Goal: Task Accomplishment & Management: Manage account settings

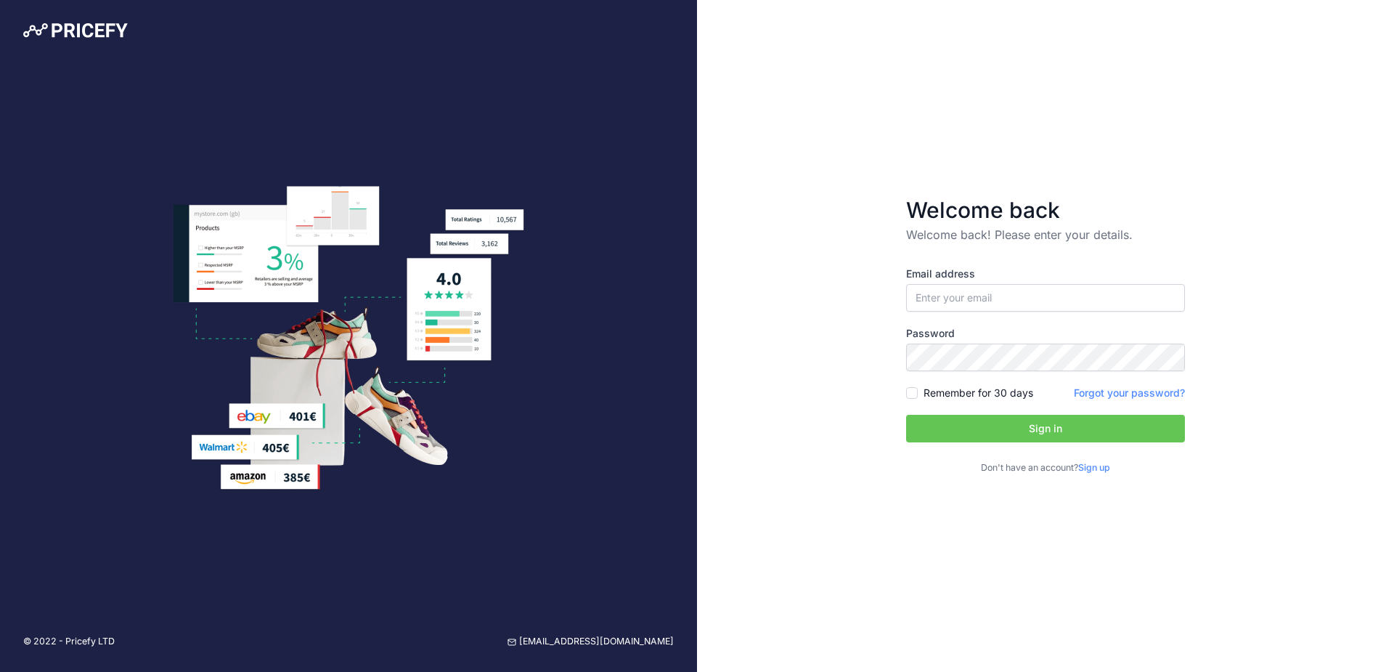
type input "[PERSON_NAME][EMAIL_ADDRESS][PERSON_NAME][DOMAIN_NAME]"
click at [1061, 431] on button "Sign in" at bounding box center [1045, 429] width 279 height 28
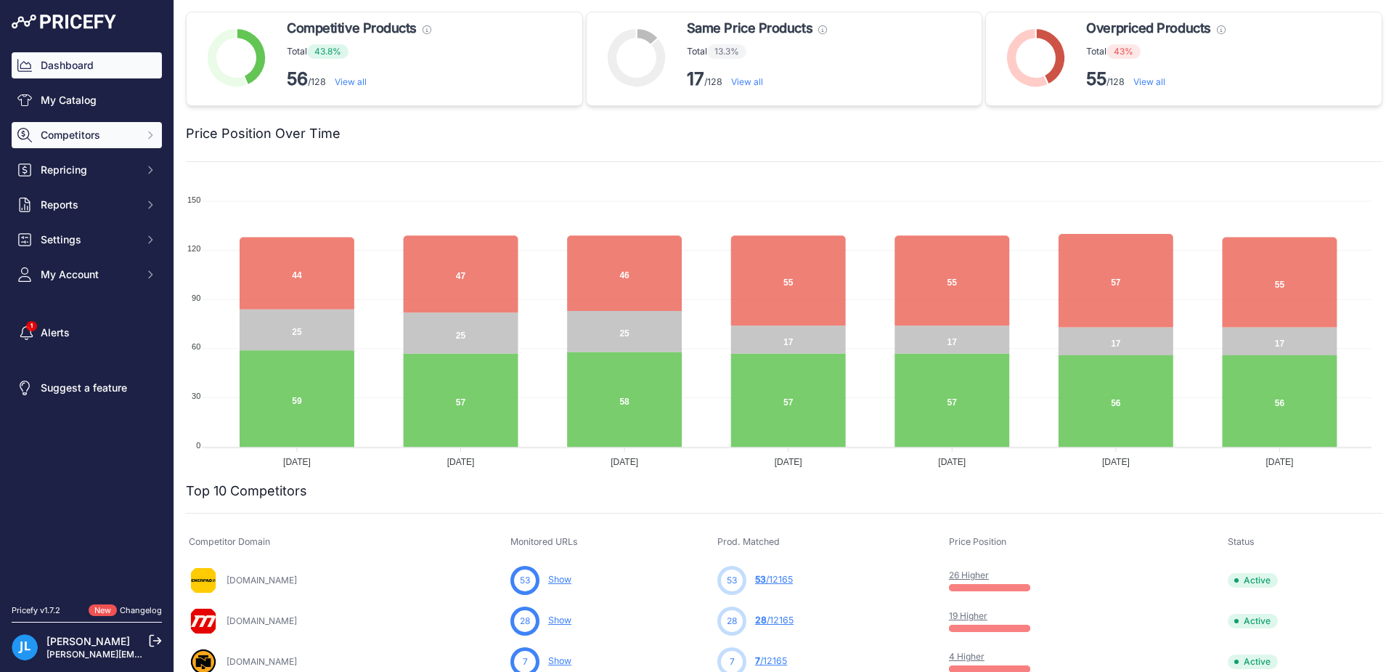
click at [91, 132] on span "Competitors" at bounding box center [88, 135] width 95 height 15
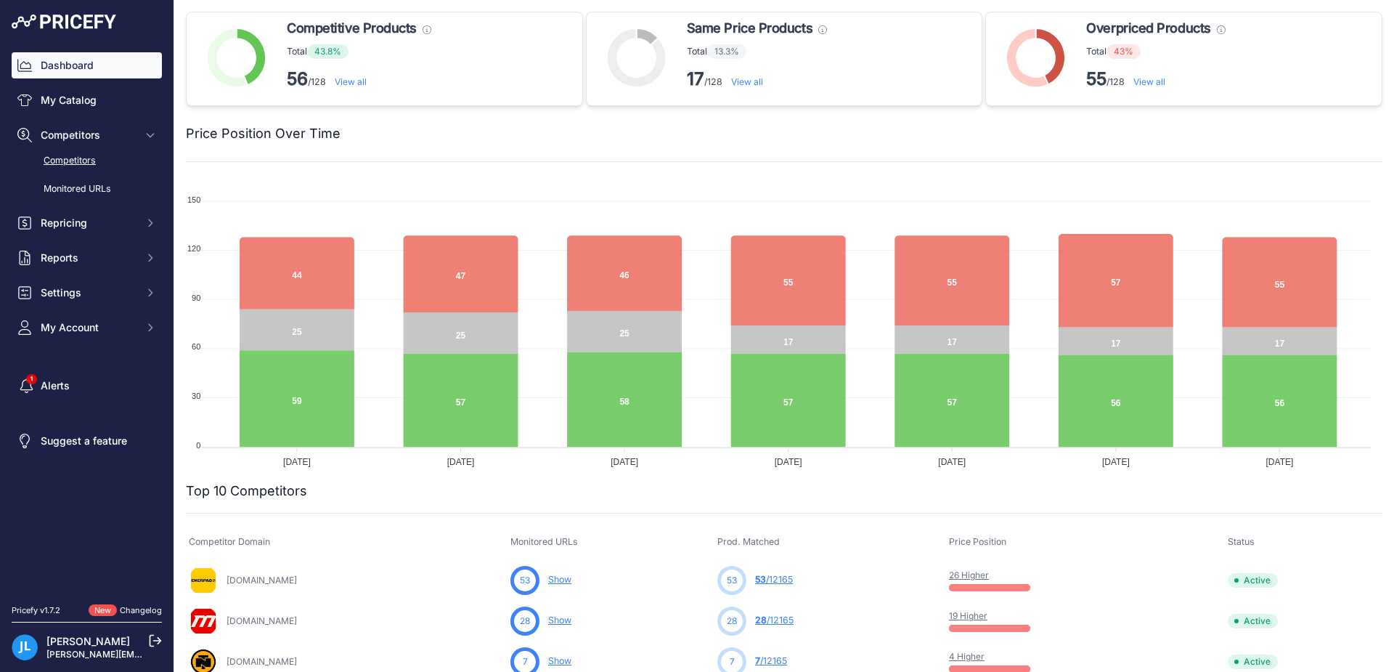
click at [76, 160] on link "Competitors" at bounding box center [87, 160] width 150 height 25
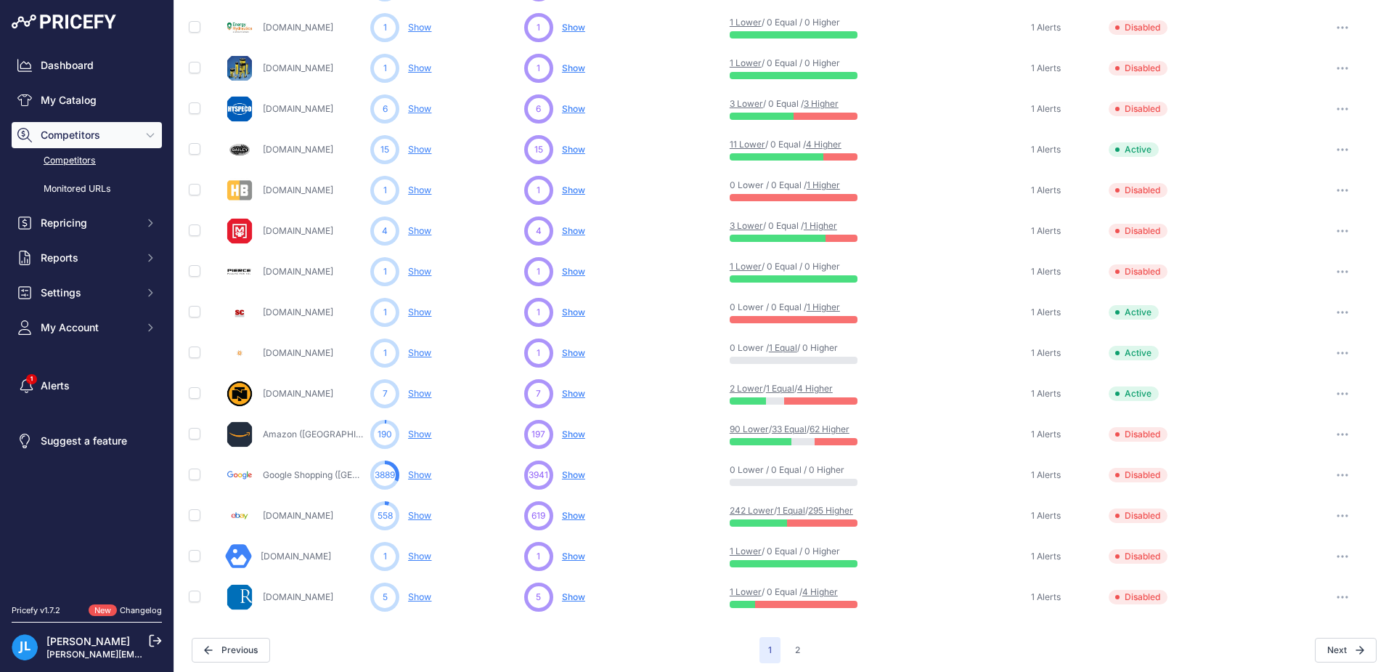
scroll to position [553, 0]
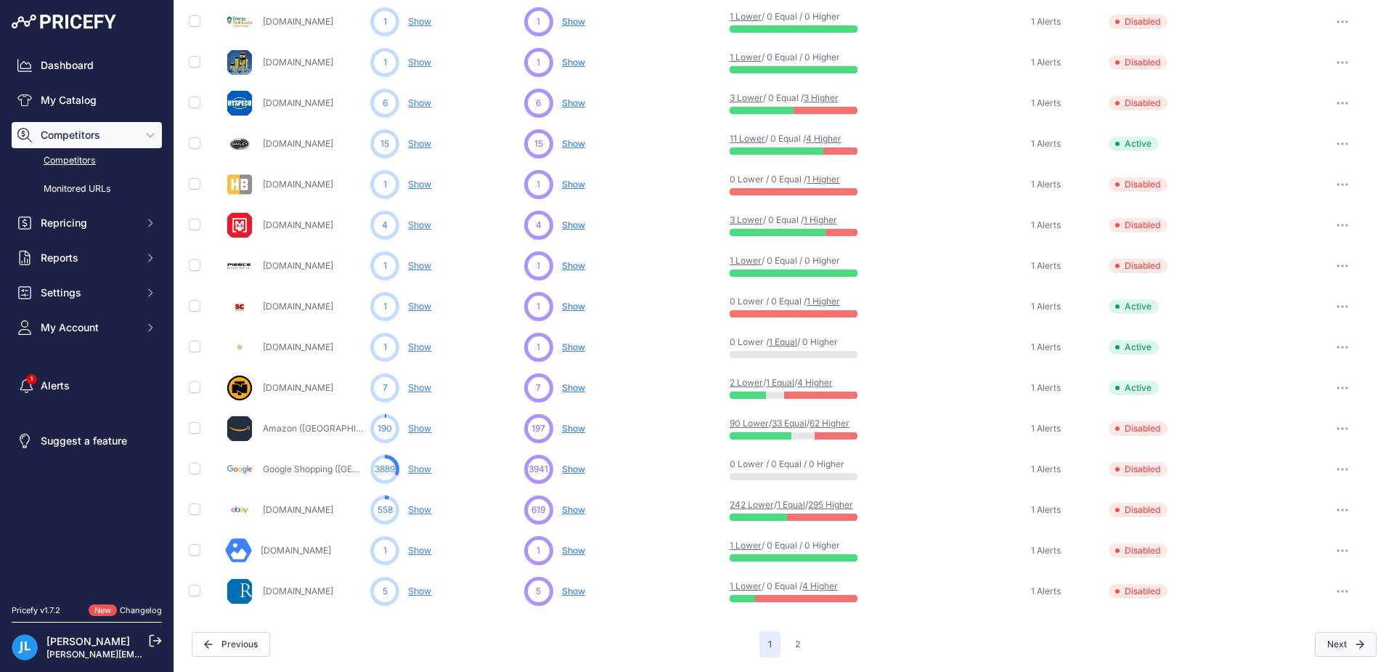
click at [1340, 645] on button "Next" at bounding box center [1346, 644] width 62 height 25
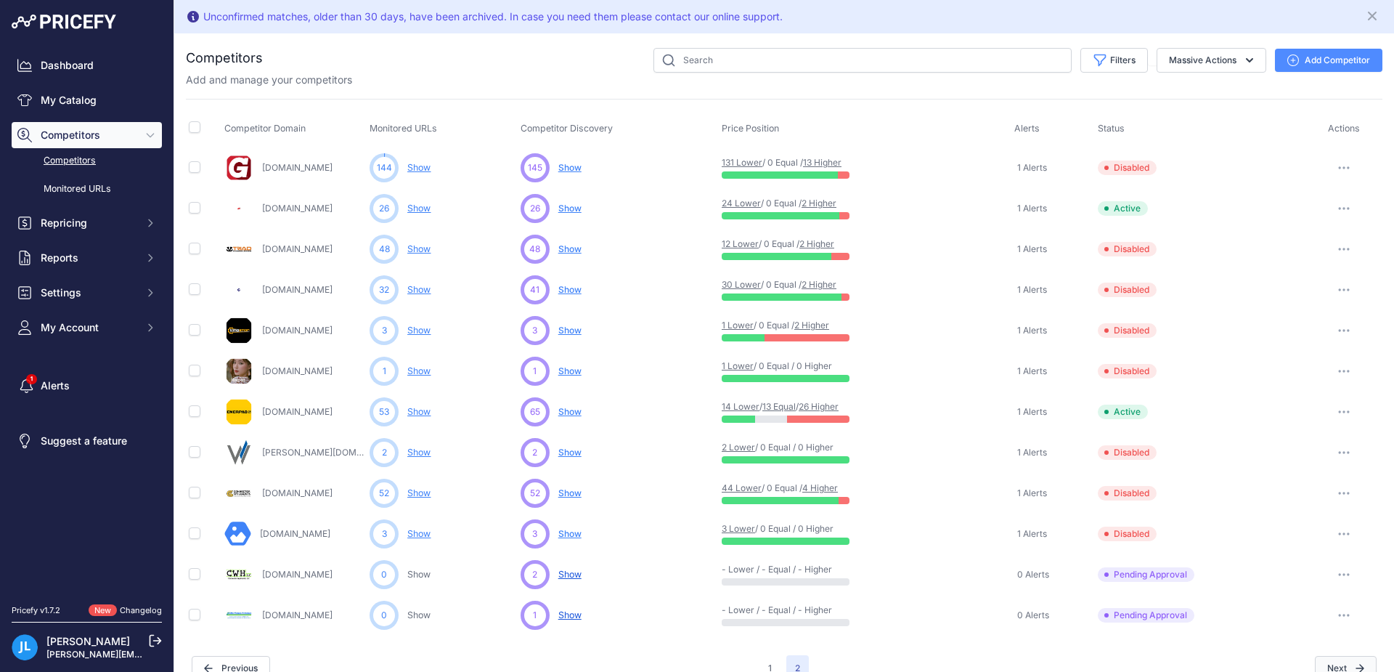
click at [1350, 662] on span "Next" at bounding box center [1346, 668] width 62 height 25
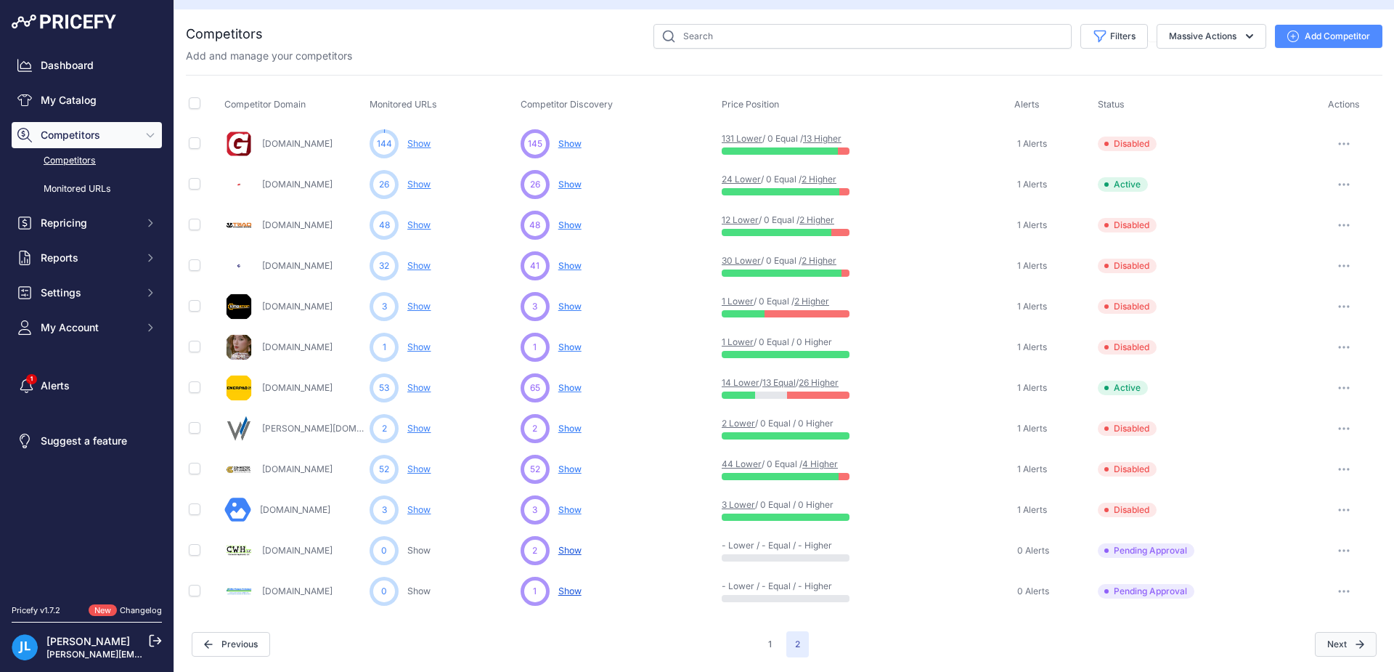
click at [1340, 646] on span "Next" at bounding box center [1346, 644] width 62 height 25
click at [252, 641] on button "Previous" at bounding box center [231, 644] width 78 height 25
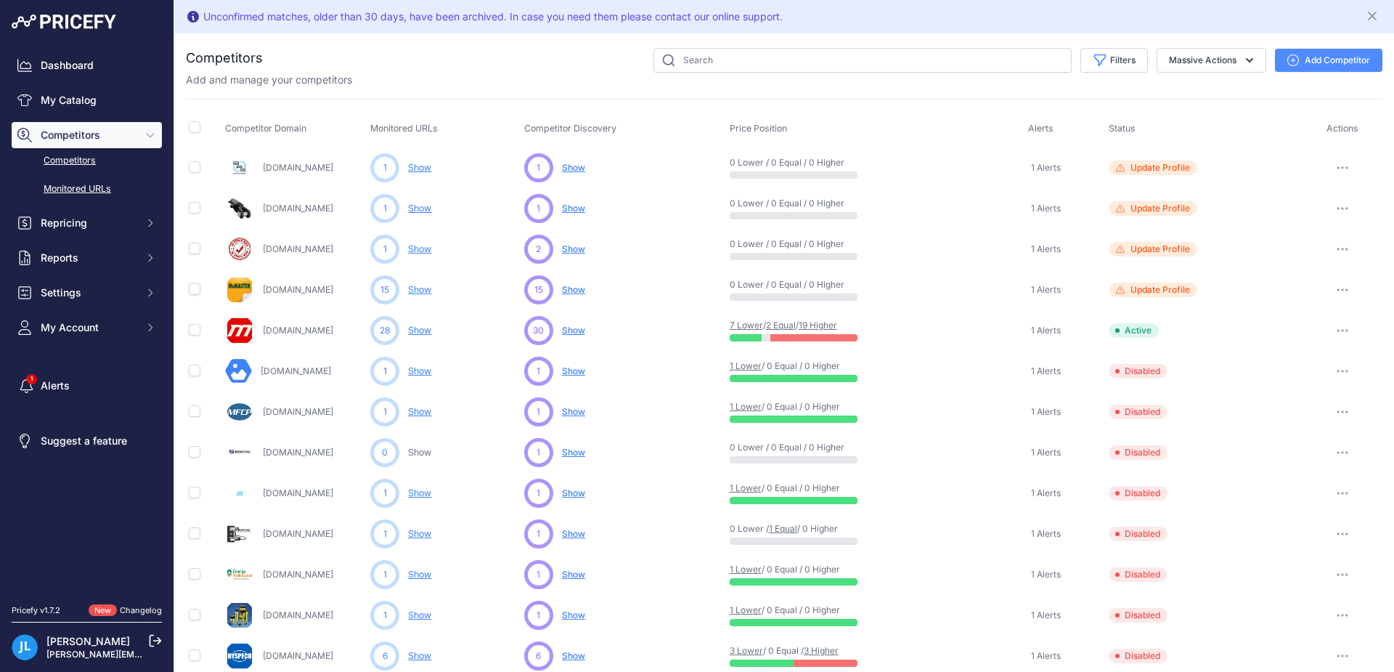
click at [83, 191] on link "Monitored URLs" at bounding box center [87, 188] width 150 height 25
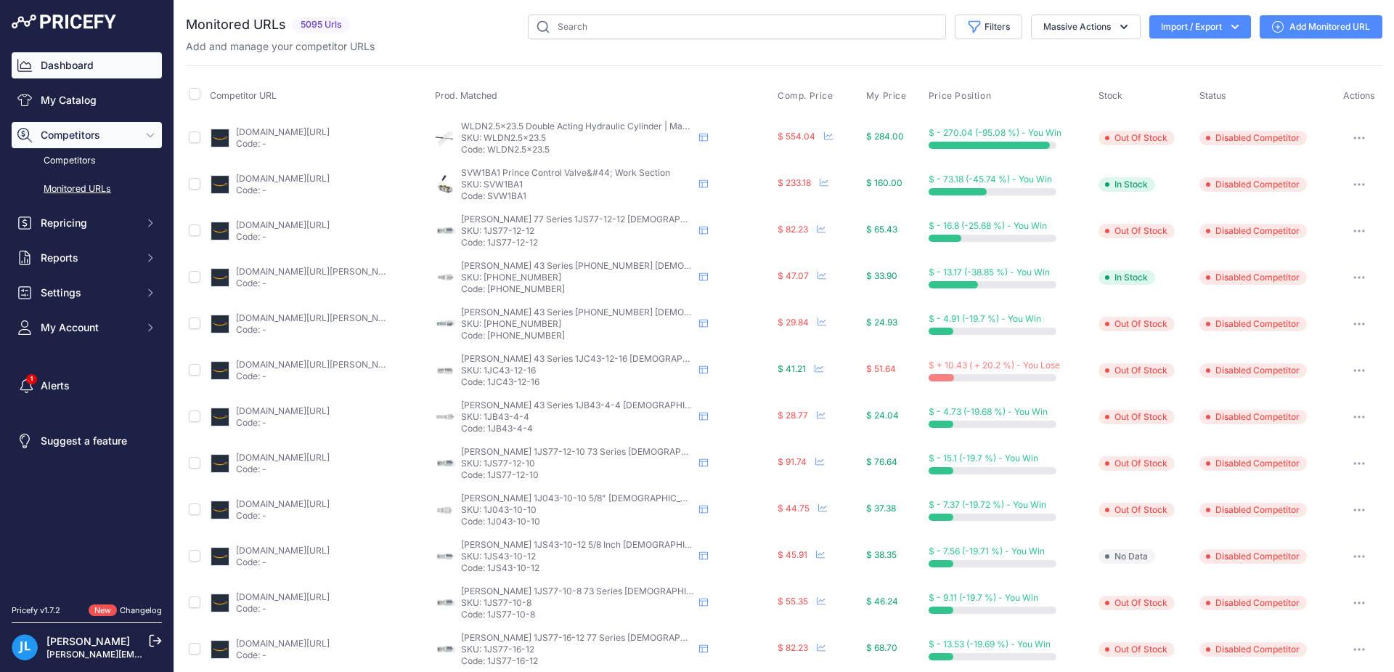
click at [65, 65] on link "Dashboard" at bounding box center [87, 65] width 150 height 26
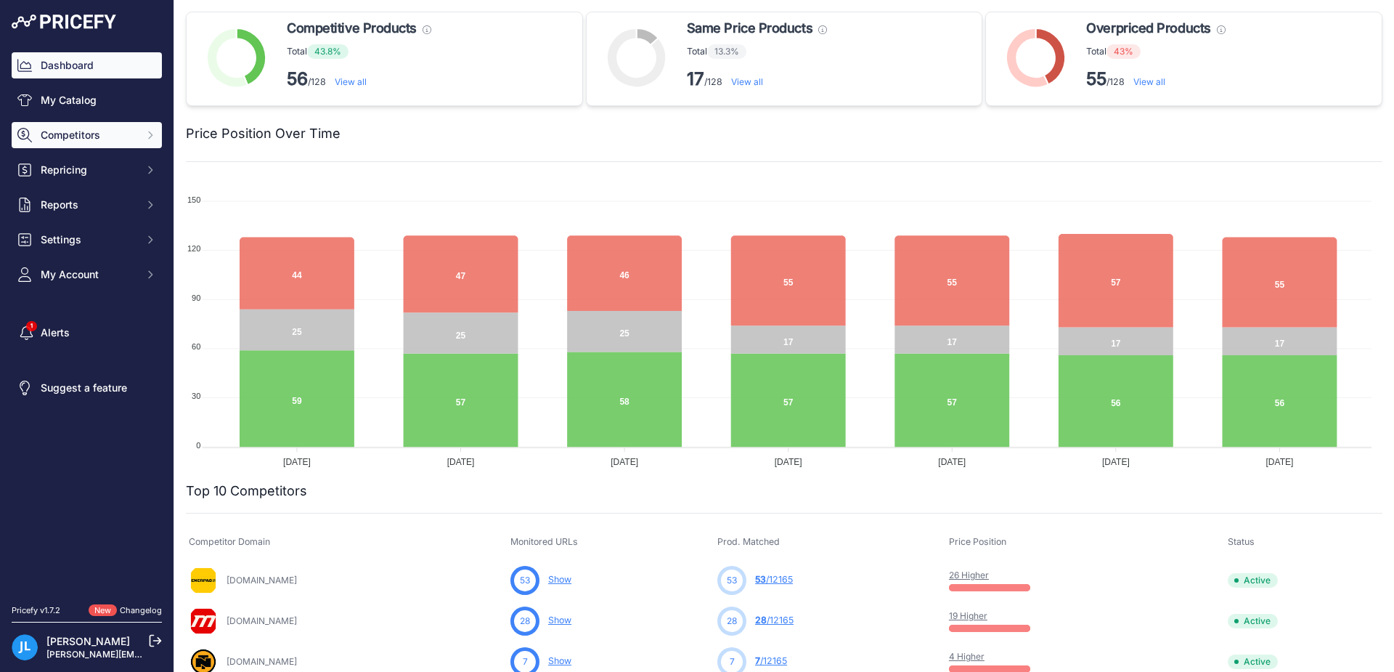
click at [106, 137] on span "Competitors" at bounding box center [88, 135] width 95 height 15
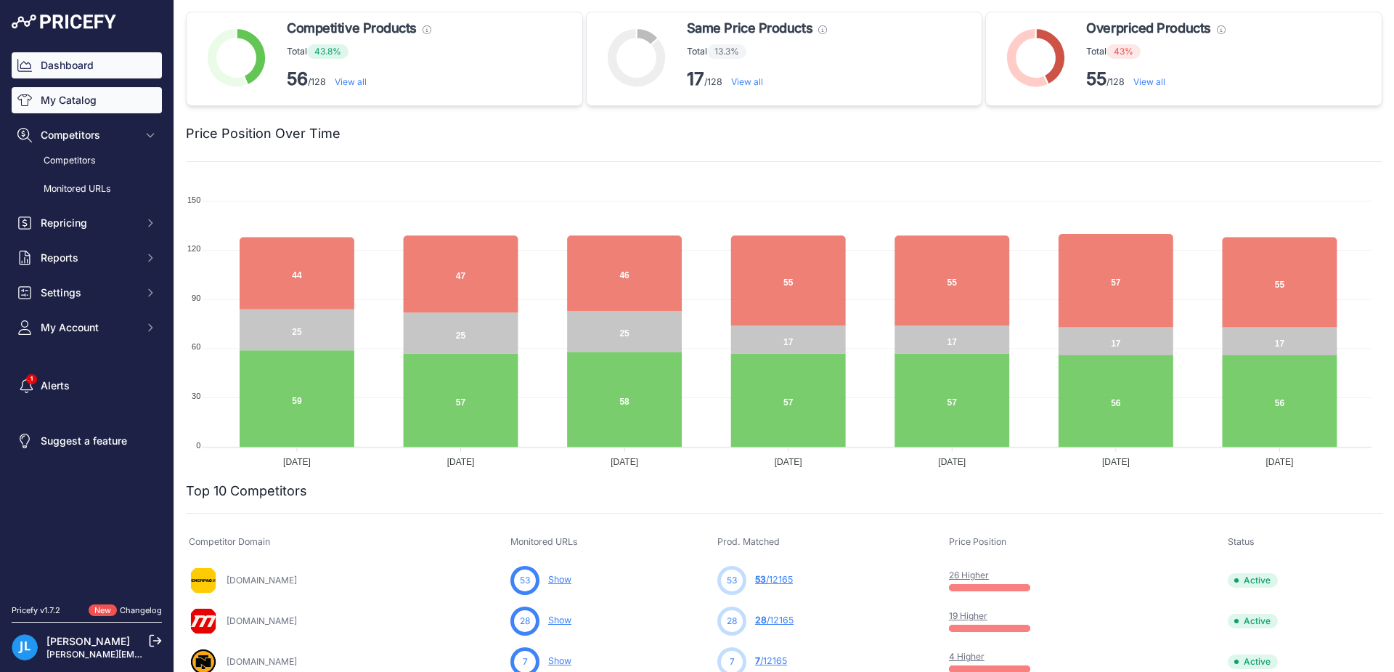
click at [73, 104] on link "My Catalog" at bounding box center [87, 100] width 150 height 26
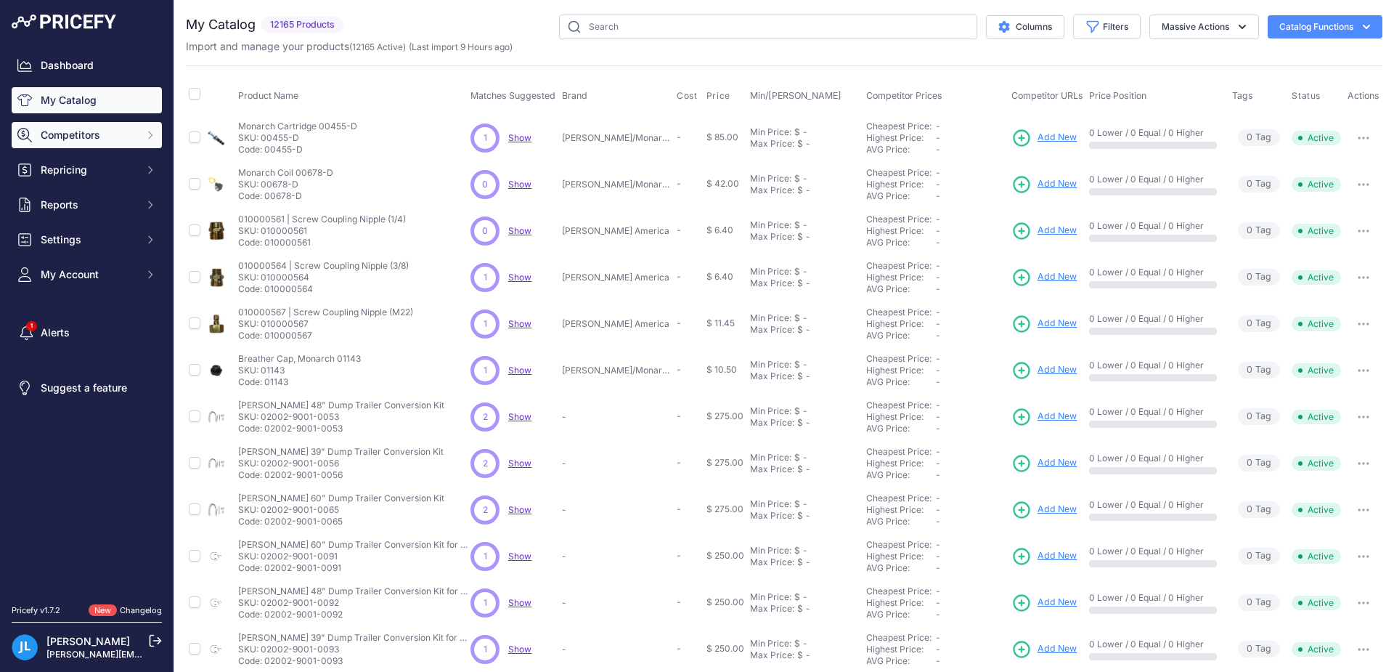
click at [70, 140] on span "Competitors" at bounding box center [88, 135] width 95 height 15
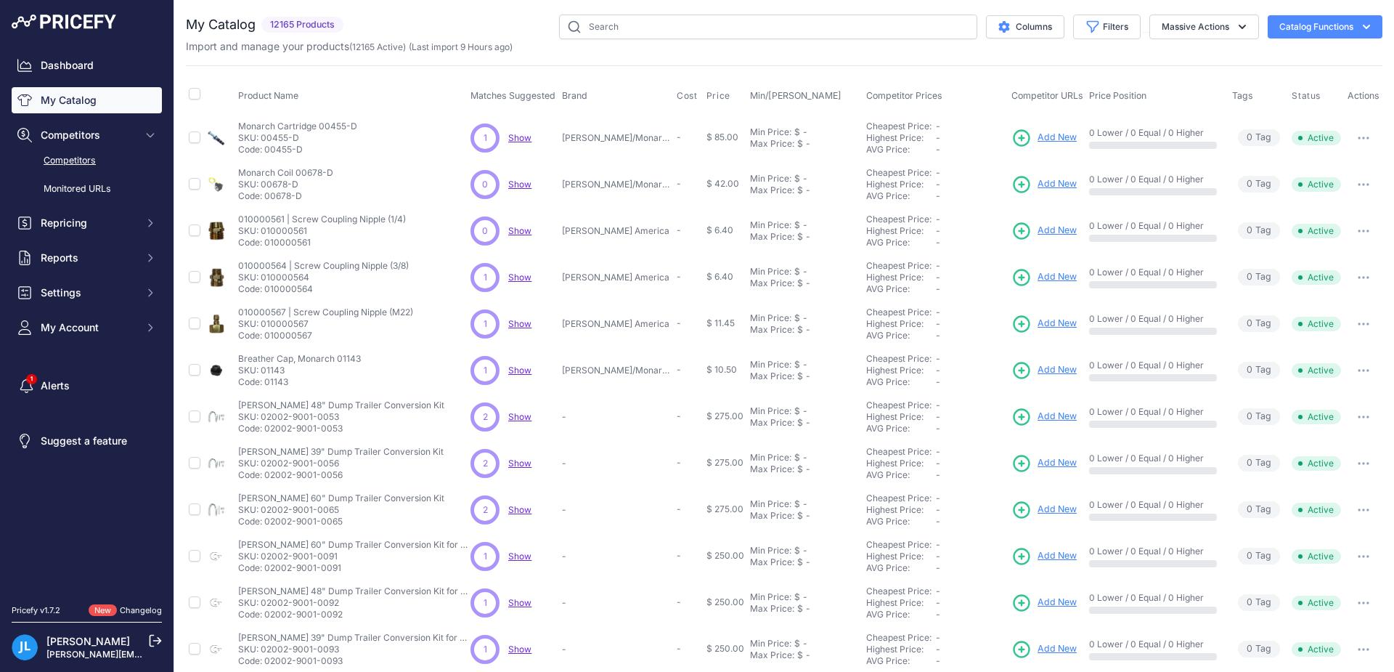
click at [73, 160] on link "Competitors" at bounding box center [87, 160] width 150 height 25
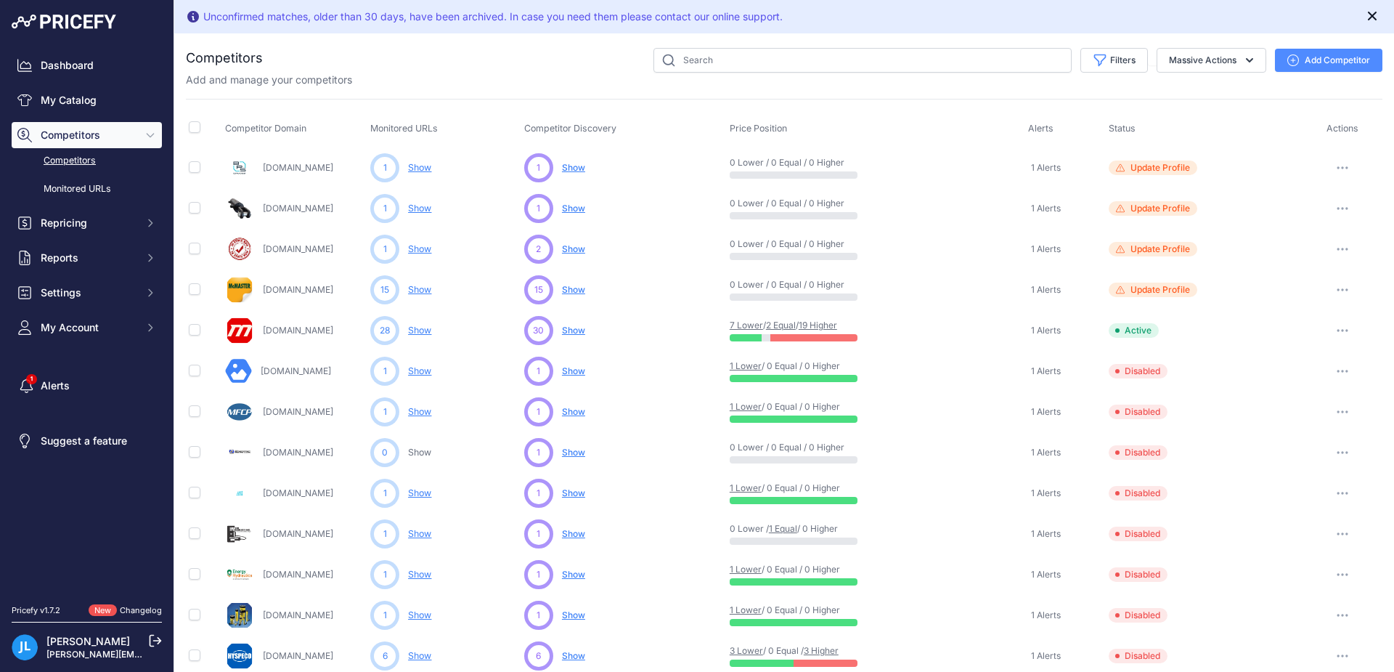
click at [1366, 15] on icon "Close" at bounding box center [1372, 16] width 15 height 15
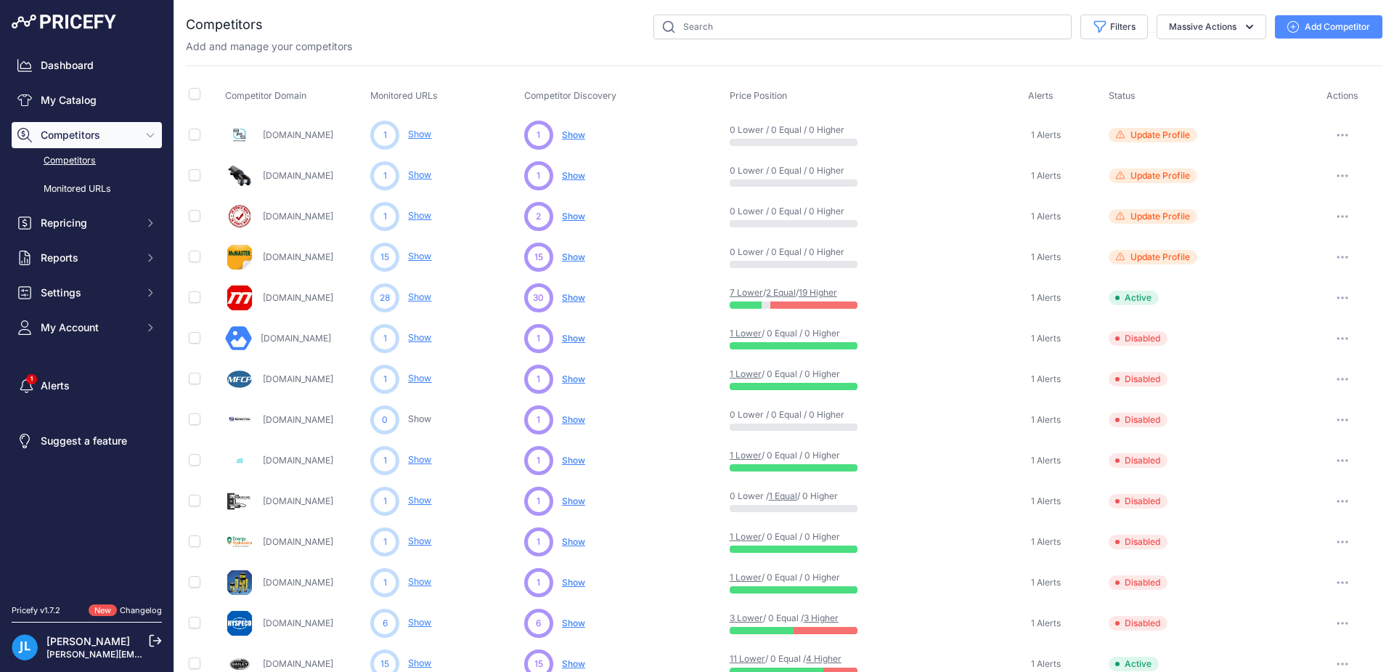
click at [1326, 30] on button "Add Competitor" at bounding box center [1328, 26] width 107 height 23
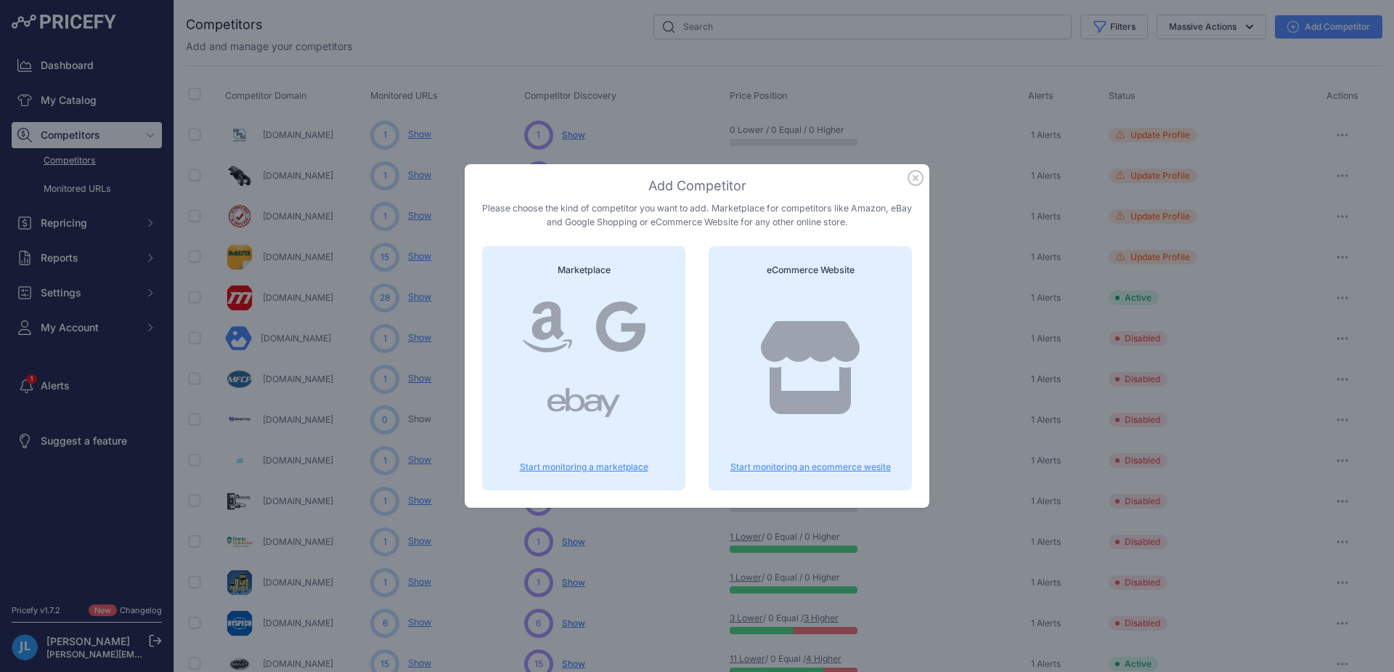
click at [828, 360] on icon at bounding box center [810, 367] width 99 height 93
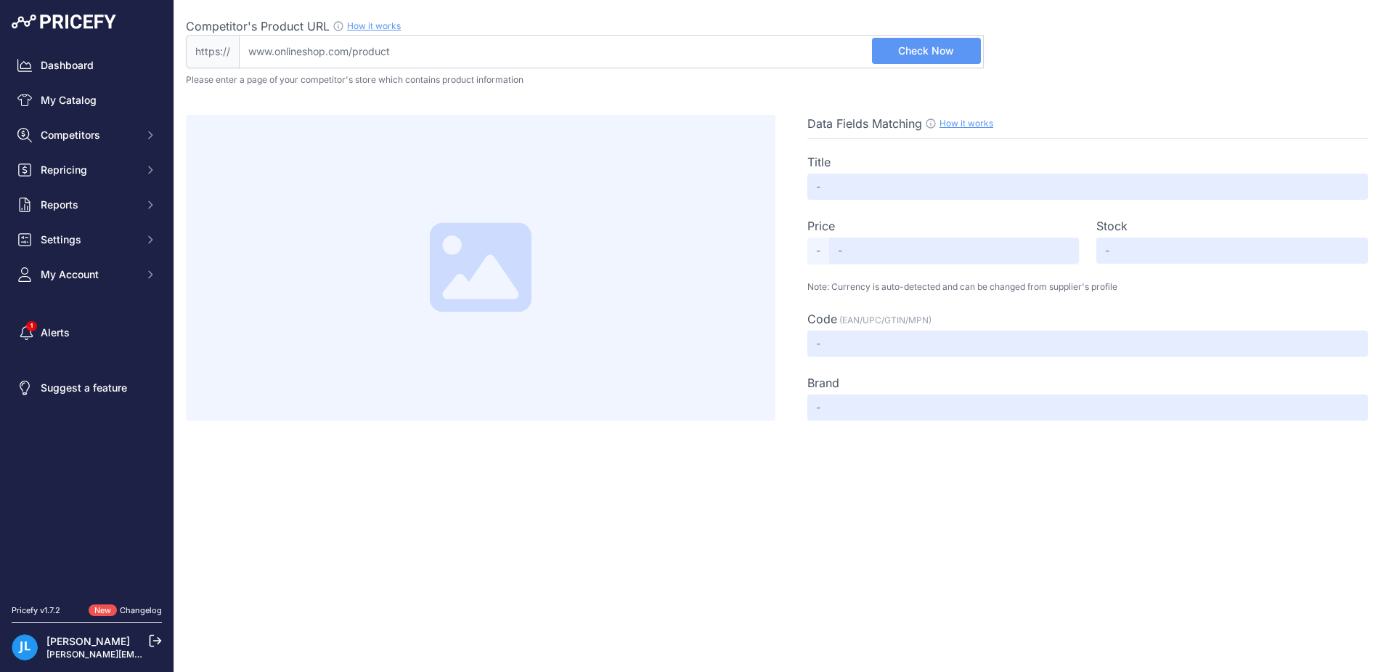
drag, startPoint x: 421, startPoint y: 55, endPoint x: 268, endPoint y: 52, distance: 153.2
click at [268, 52] on input "Competitor's Product URL How it works In order to create your competitor's extr…" at bounding box center [611, 51] width 745 height 33
type input "[DOMAIN_NAME]"
click at [921, 42] on button "Check Now" at bounding box center [926, 51] width 109 height 26
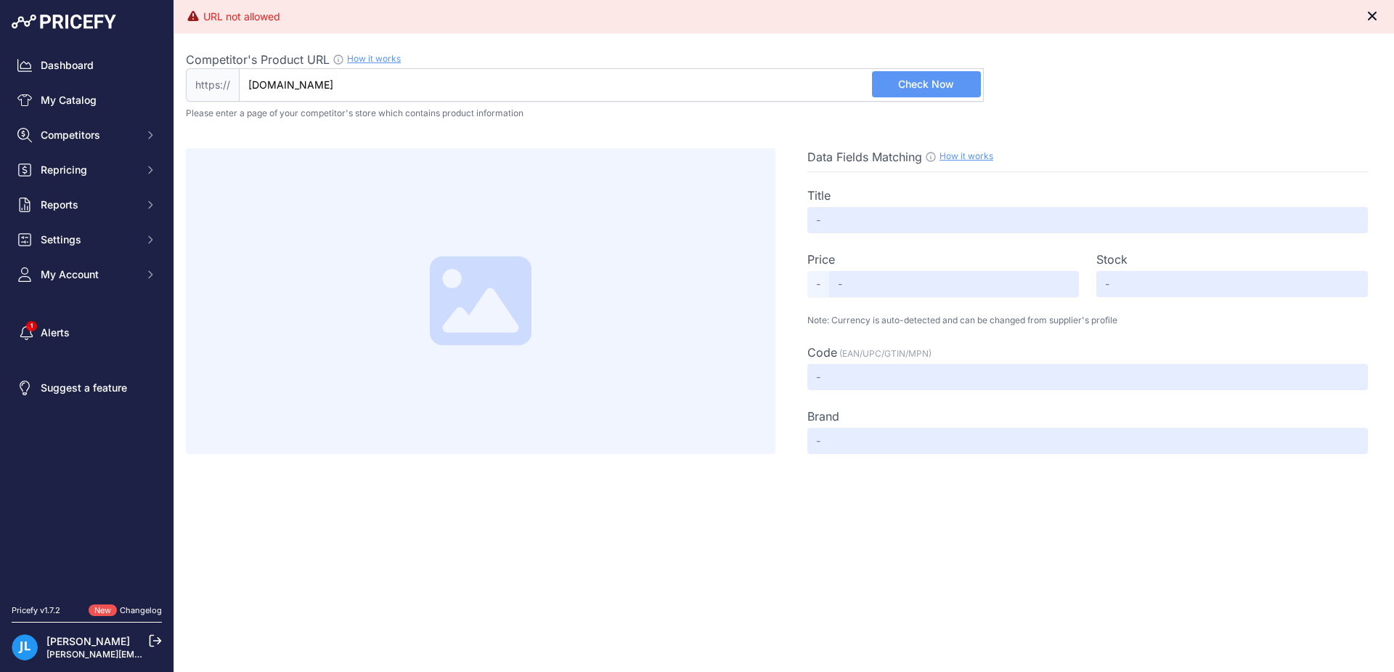
click at [1374, 15] on icon "Close" at bounding box center [1372, 16] width 9 height 9
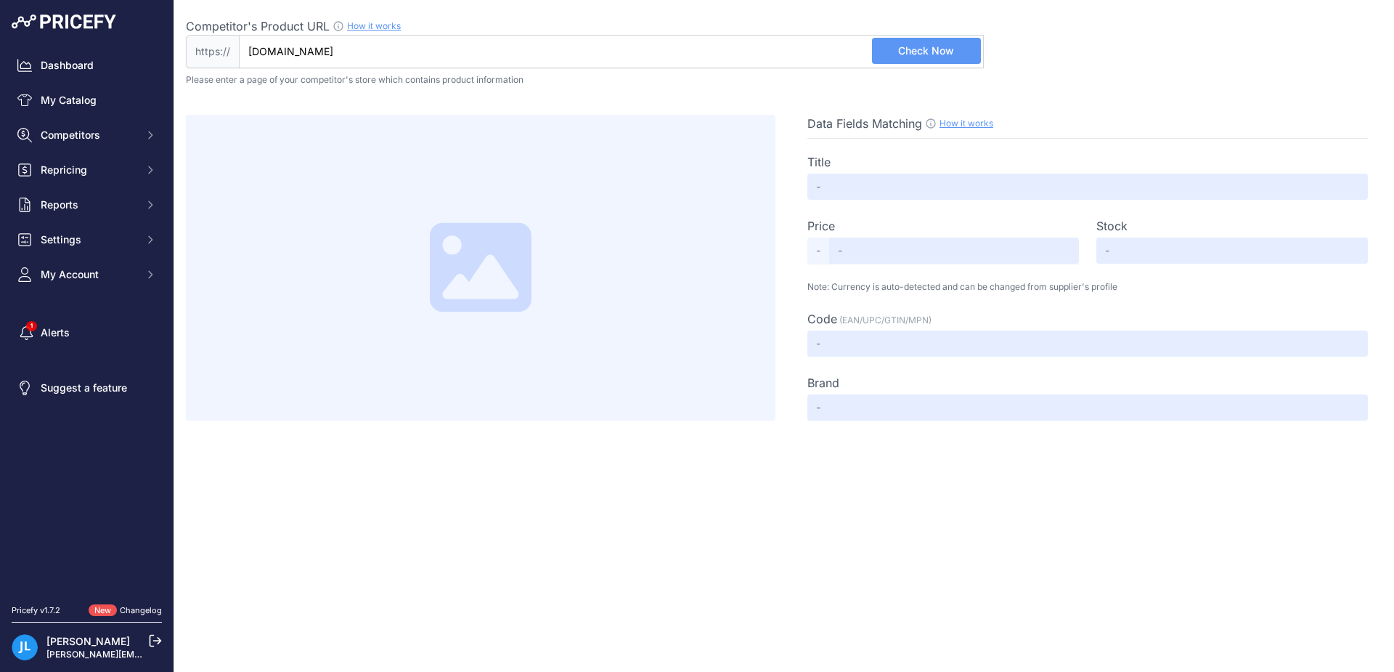
click at [360, 54] on input "beilerhydraulics.com" at bounding box center [611, 51] width 745 height 33
click at [32, 325] on span "Sidebar" at bounding box center [24, 332] width 15 height 29
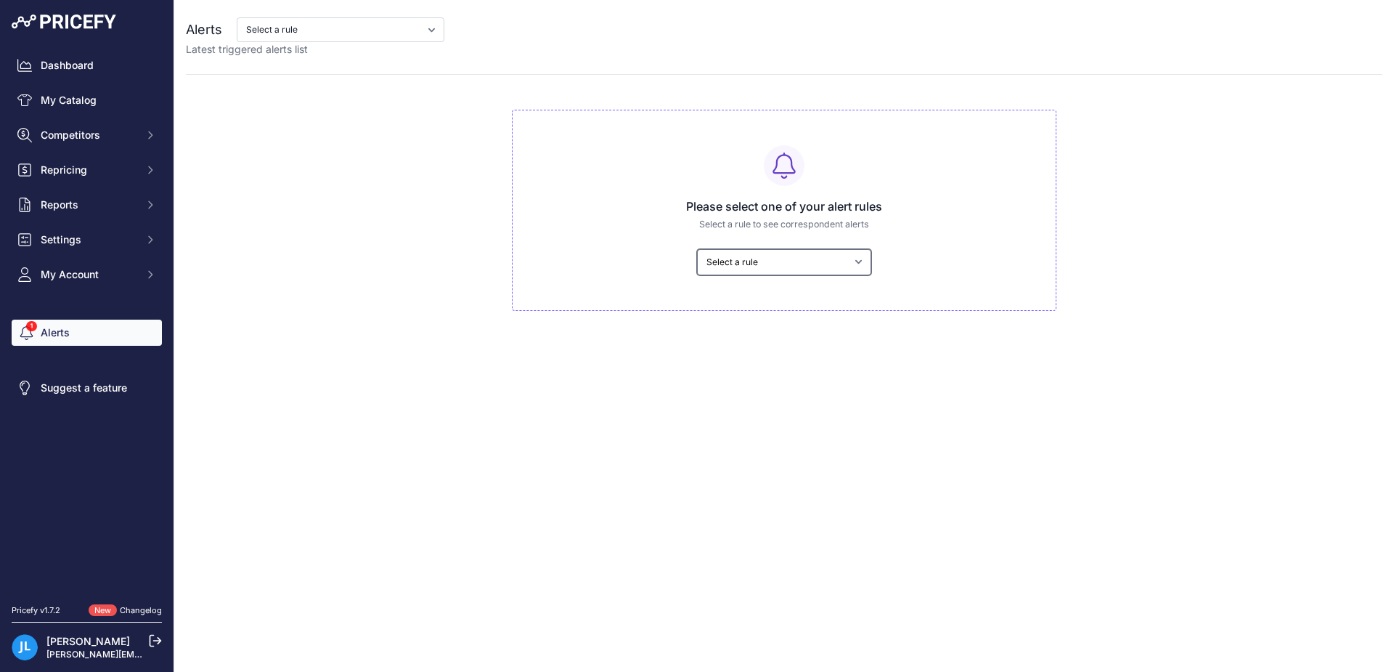
click at [858, 266] on select "Select a rule My competitors are 5% cheaper than me" at bounding box center [784, 262] width 174 height 26
select select "7974"
click at [697, 249] on select "Select a rule My competitors are 5% cheaper than me" at bounding box center [784, 262] width 174 height 26
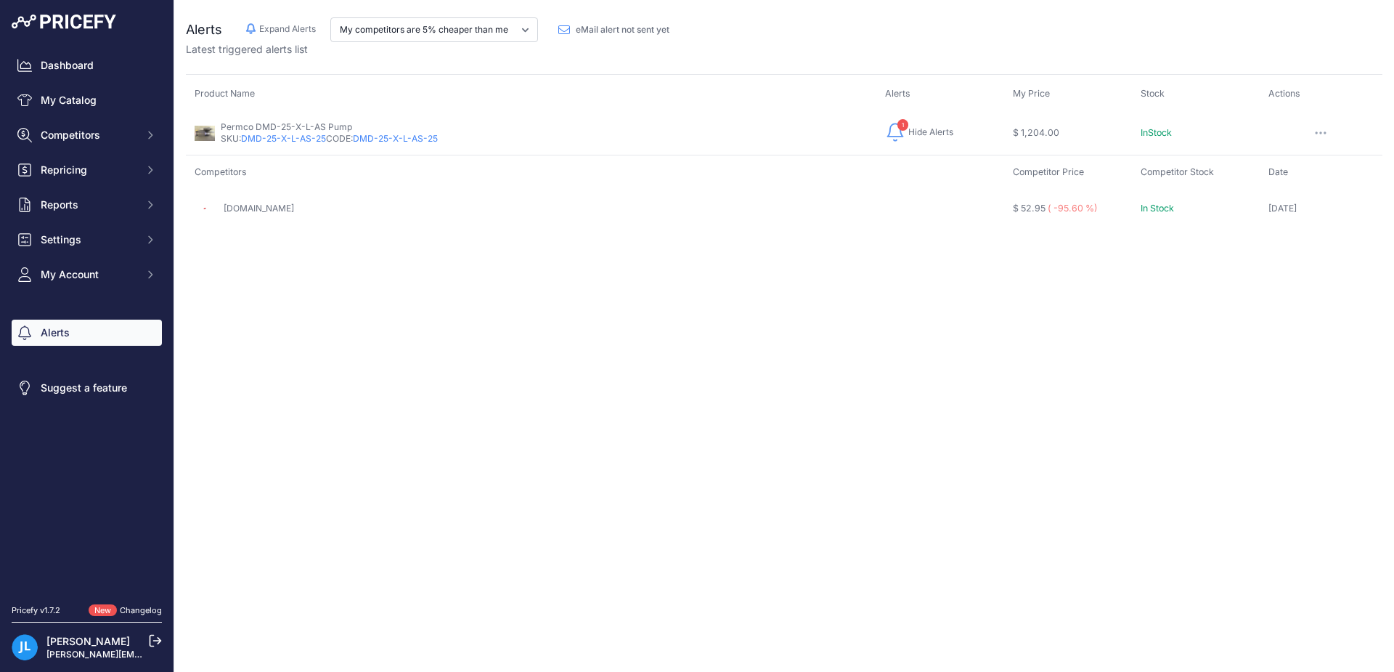
click at [242, 211] on link "[DOMAIN_NAME]" at bounding box center [259, 208] width 70 height 11
click at [62, 138] on span "Competitors" at bounding box center [88, 135] width 95 height 15
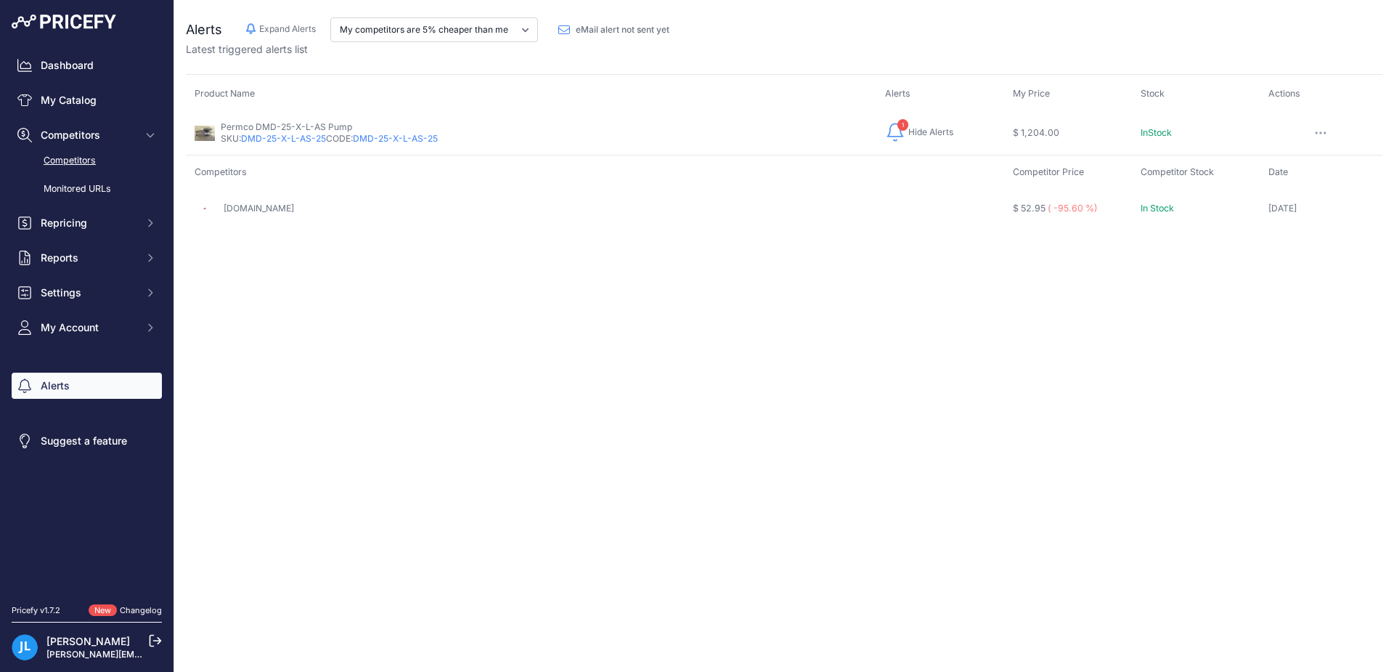
click at [63, 160] on link "Competitors" at bounding box center [87, 160] width 150 height 25
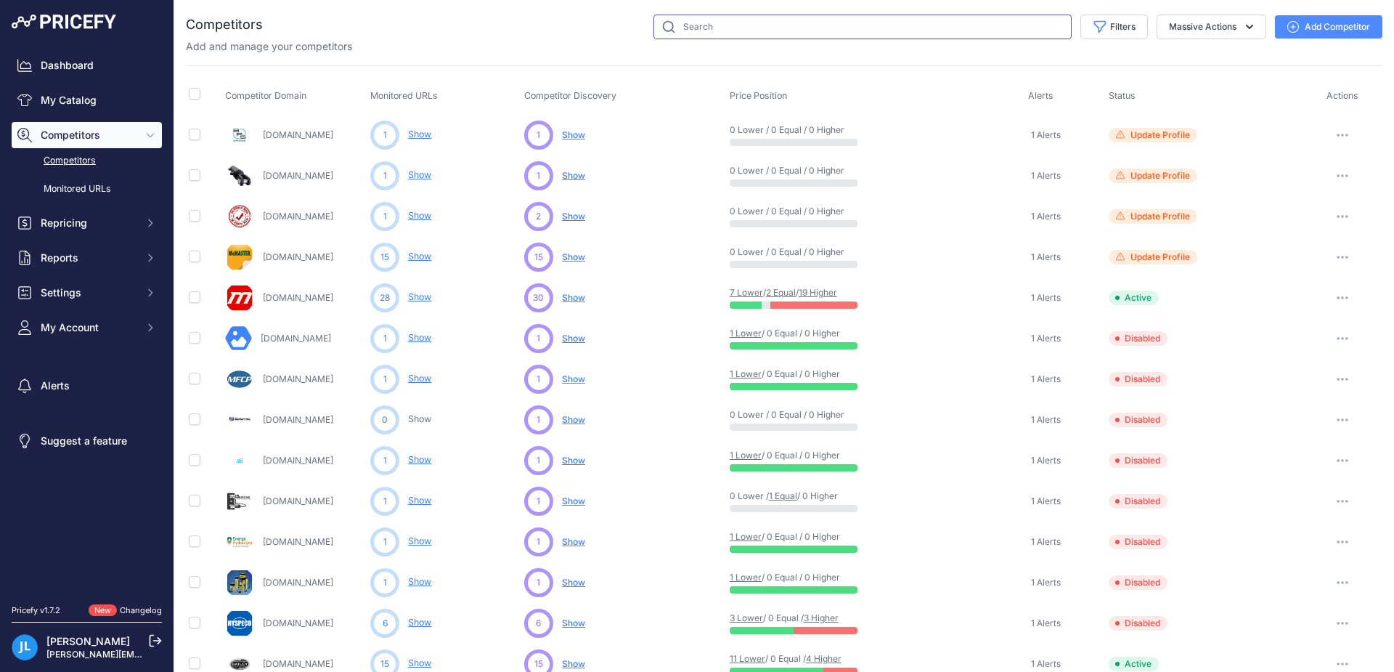
click at [749, 28] on input "text" at bounding box center [862, 27] width 418 height 25
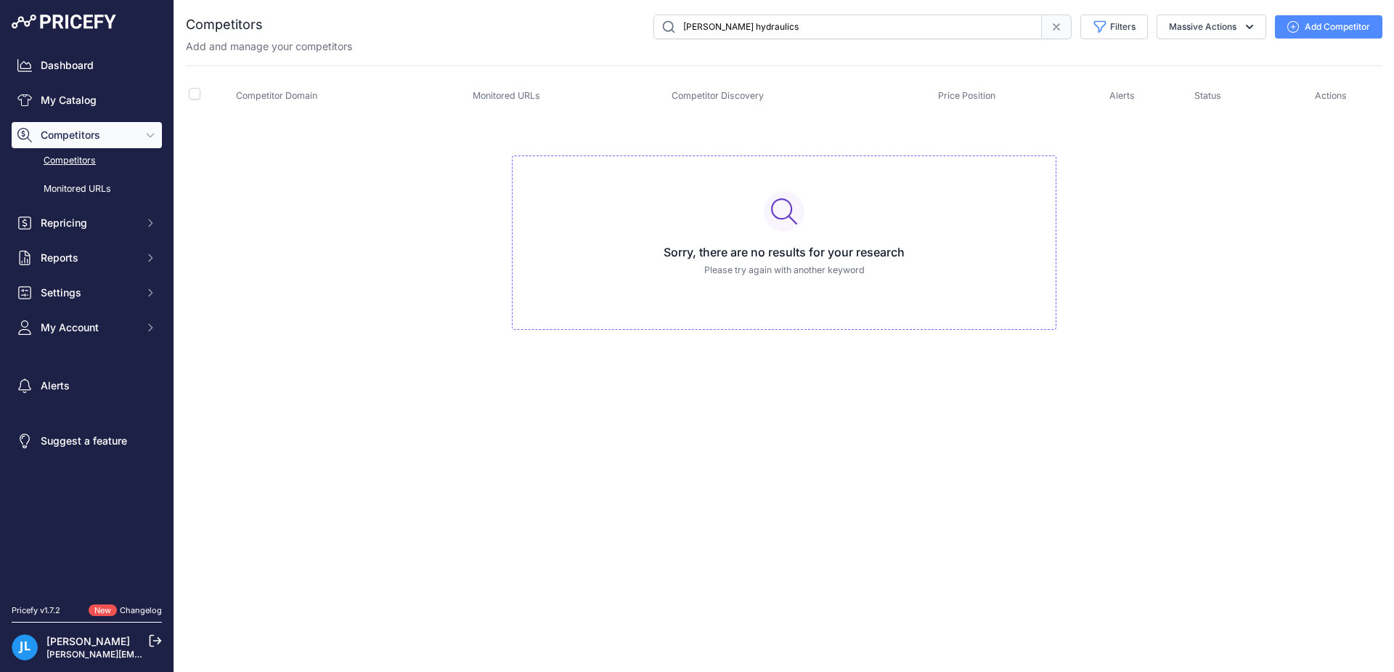
drag, startPoint x: 756, startPoint y: 24, endPoint x: 680, endPoint y: 24, distance: 75.5
click at [680, 24] on input "beiler hydraulics" at bounding box center [847, 27] width 388 height 25
type input "beiler"
click at [727, 122] on table "Competitor Domain Monitored URLs Competitor Discovery Price Position Alerts" at bounding box center [784, 218] width 1196 height 281
click at [706, 27] on input "beiler" at bounding box center [847, 27] width 388 height 25
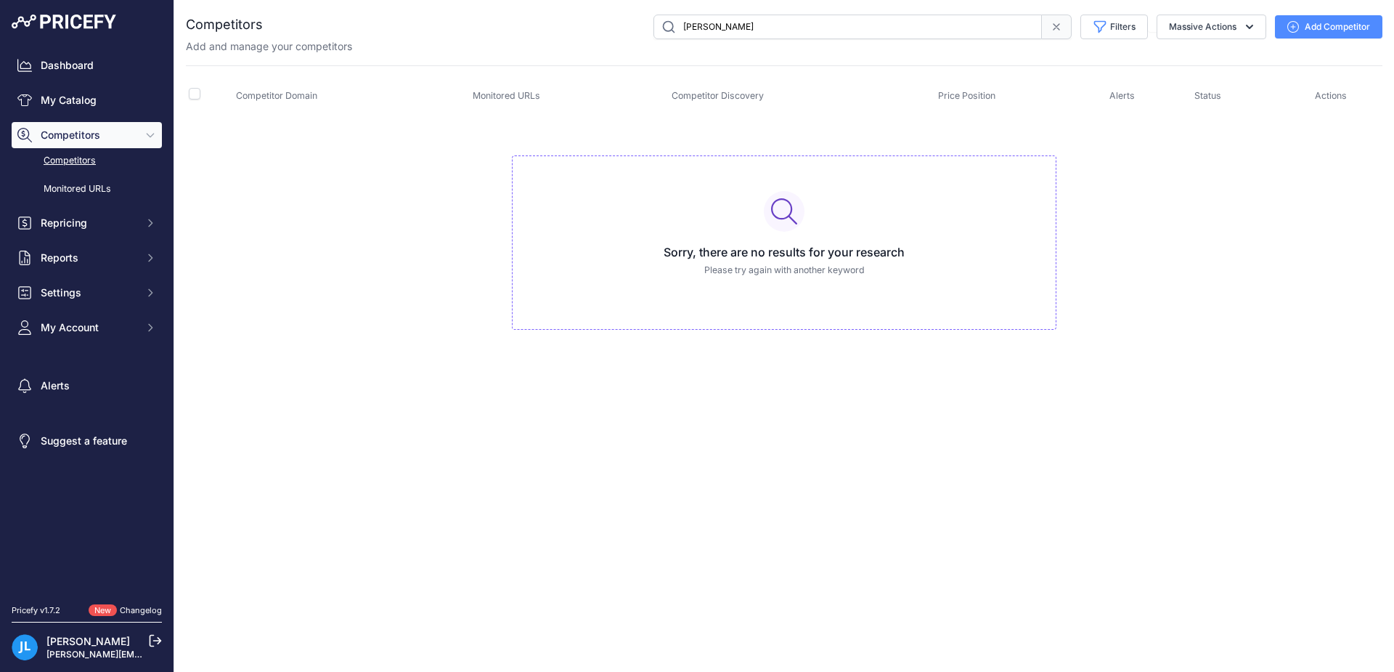
click at [940, 139] on td "Sorry, there are no results for your research Please try again with another key…" at bounding box center [784, 236] width 1196 height 245
click at [1053, 28] on icon at bounding box center [1057, 27] width 12 height 12
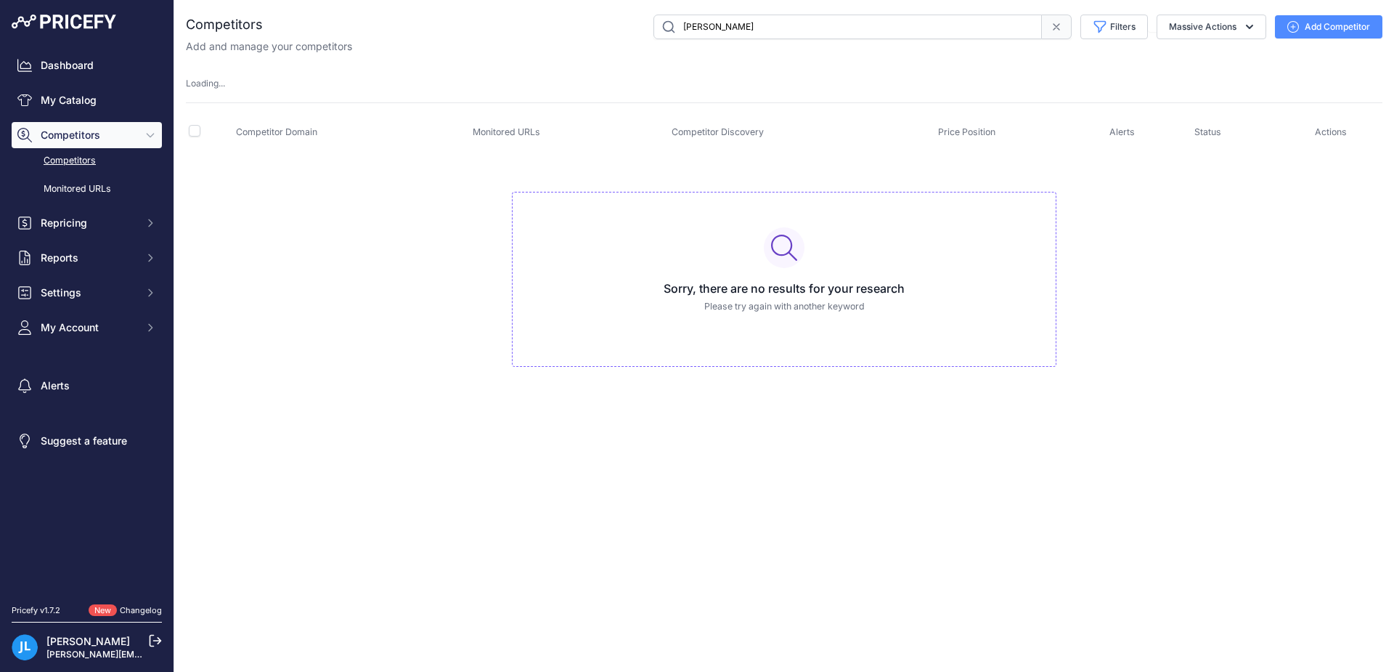
drag, startPoint x: 722, startPoint y: 26, endPoint x: 672, endPoint y: 27, distance: 49.4
click at [672, 27] on input "beiler" at bounding box center [847, 27] width 388 height 25
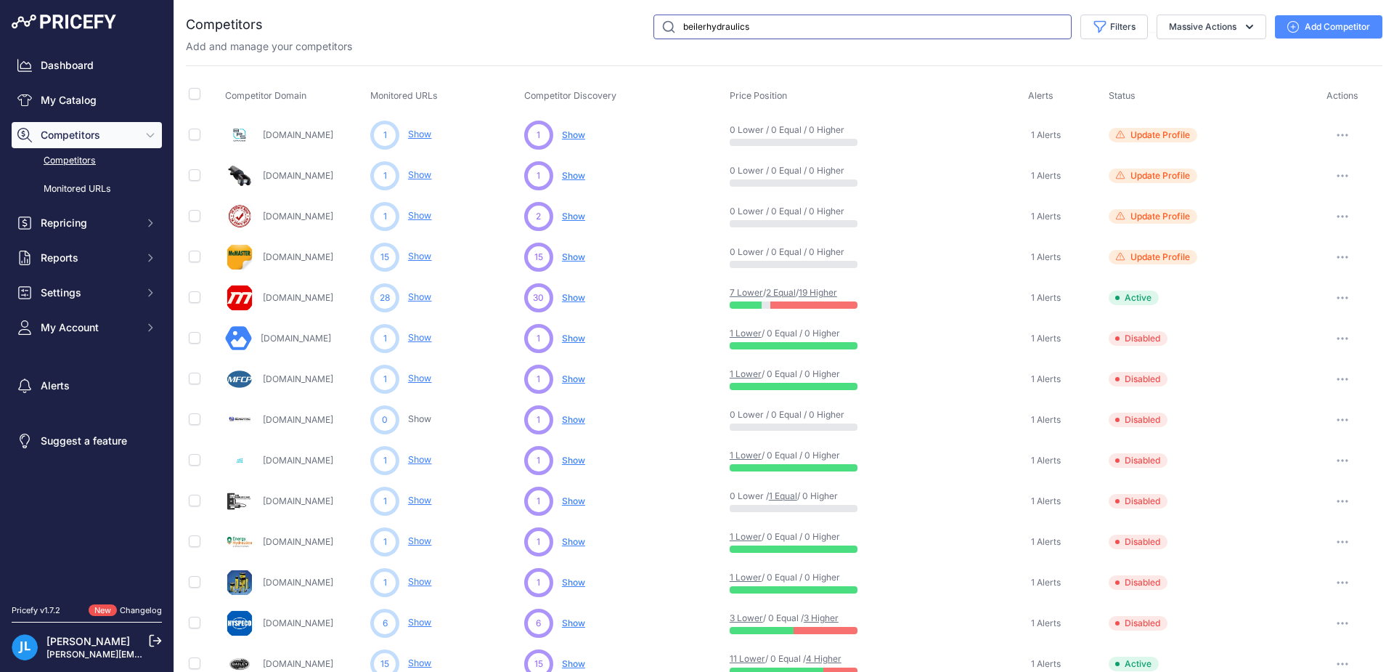
type input "beilerhydraulics"
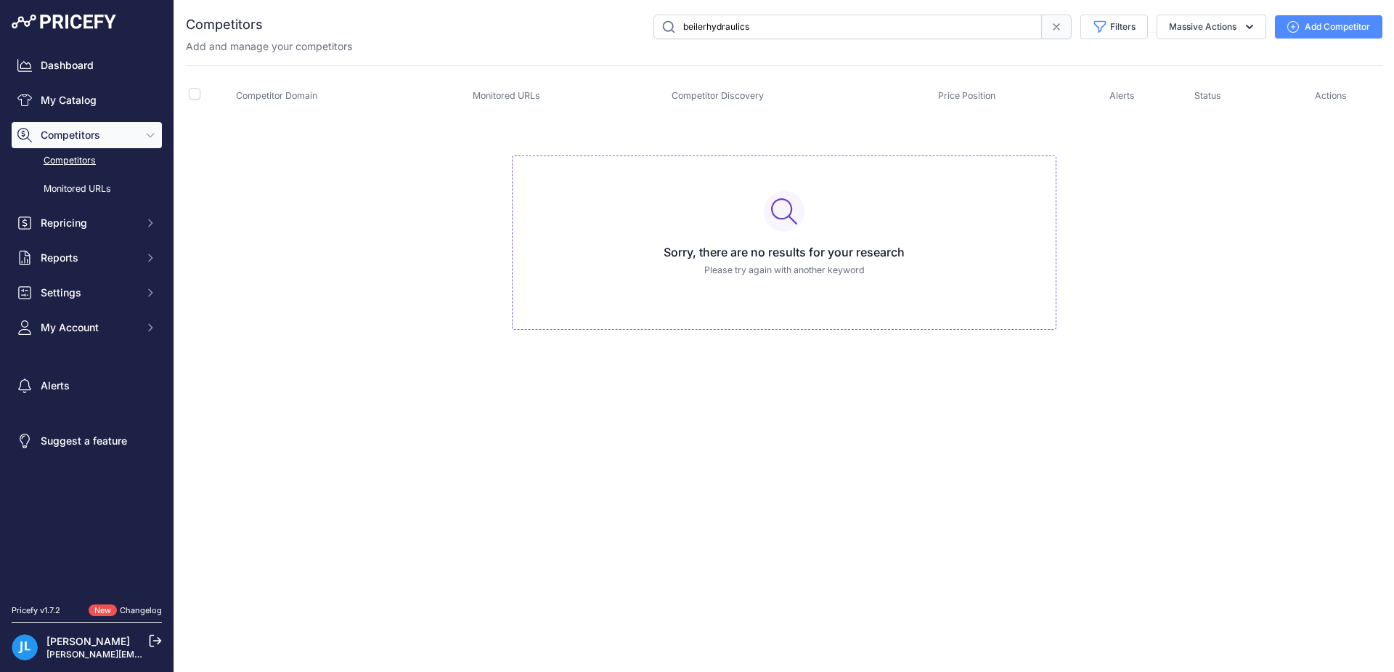
click at [500, 90] on span "Monitored URLs" at bounding box center [507, 95] width 68 height 11
click at [499, 97] on span "Monitored URLs" at bounding box center [507, 95] width 68 height 11
drag, startPoint x: 696, startPoint y: 94, endPoint x: 705, endPoint y: 94, distance: 9.5
click at [705, 94] on span "Competitor Discovery" at bounding box center [718, 95] width 92 height 11
click at [960, 101] on th "Price Position" at bounding box center [1020, 96] width 171 height 36
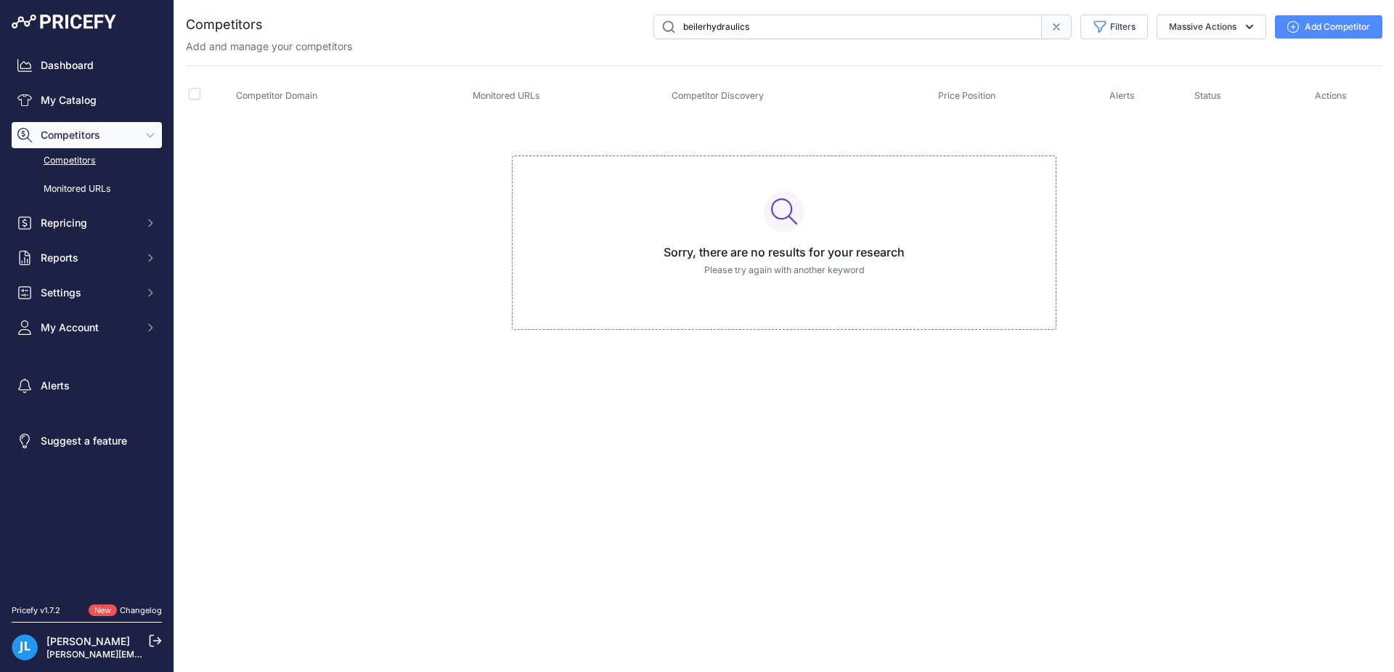
drag, startPoint x: 759, startPoint y: 27, endPoint x: 669, endPoint y: 26, distance: 90.0
click at [669, 26] on input "beilerhydraulics" at bounding box center [847, 27] width 388 height 25
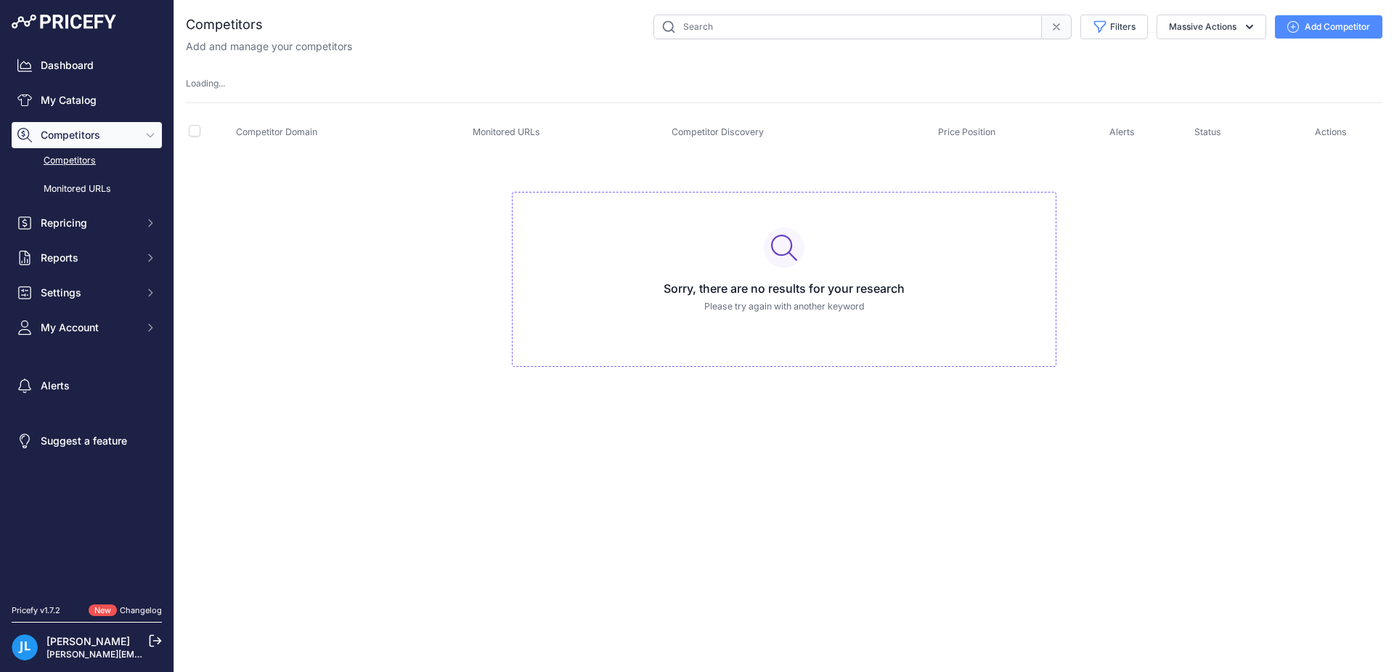
click at [63, 159] on link "Competitors" at bounding box center [87, 160] width 150 height 25
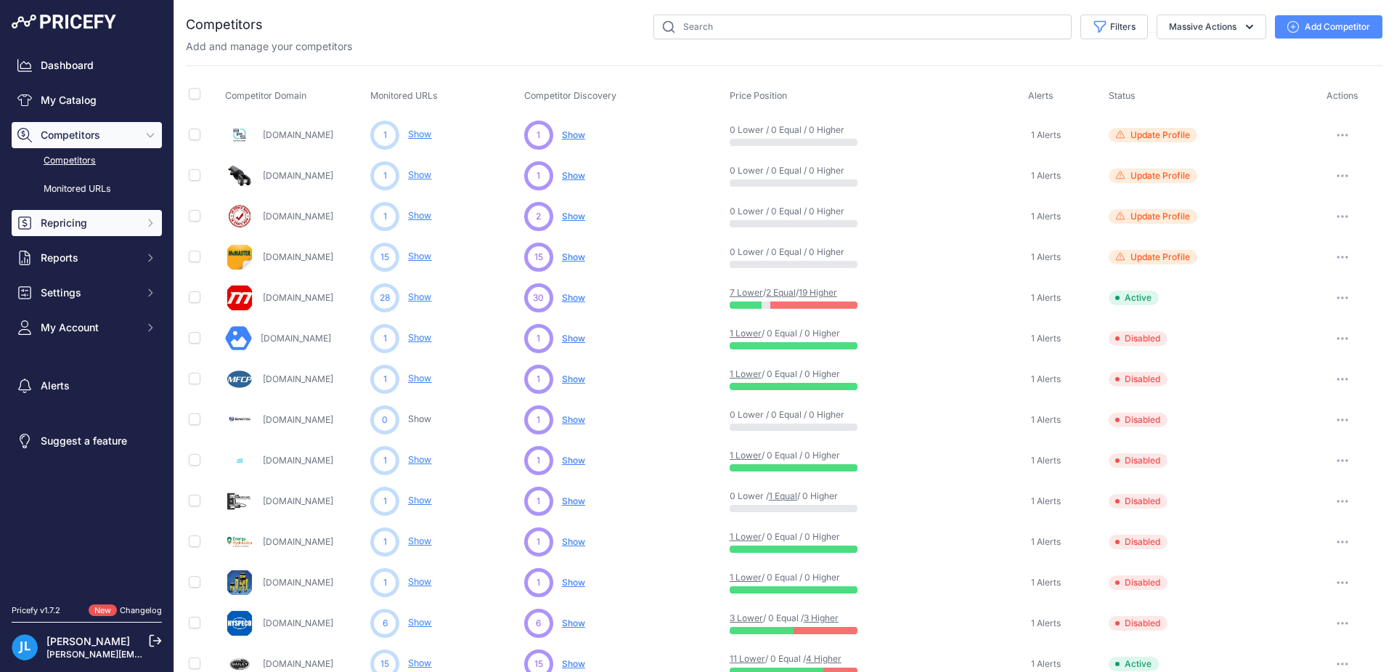
click at [95, 225] on span "Repricing" at bounding box center [88, 223] width 95 height 15
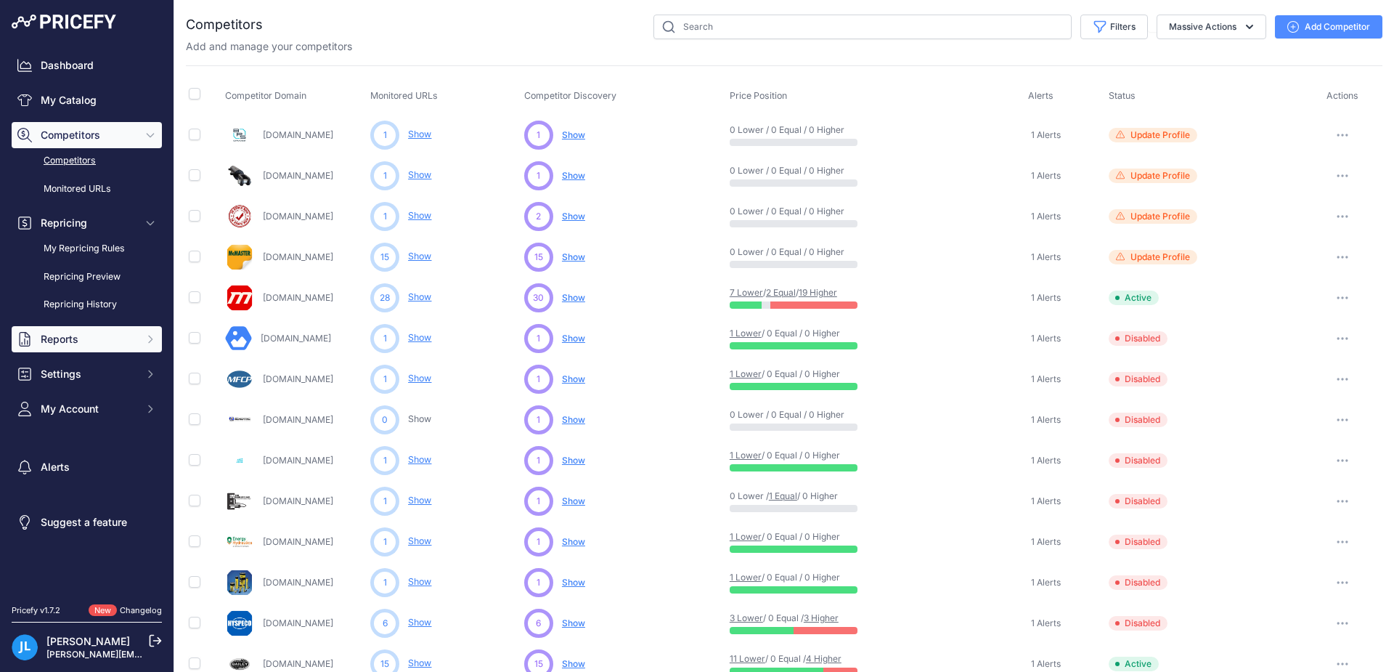
click at [70, 337] on span "Reports" at bounding box center [88, 339] width 95 height 15
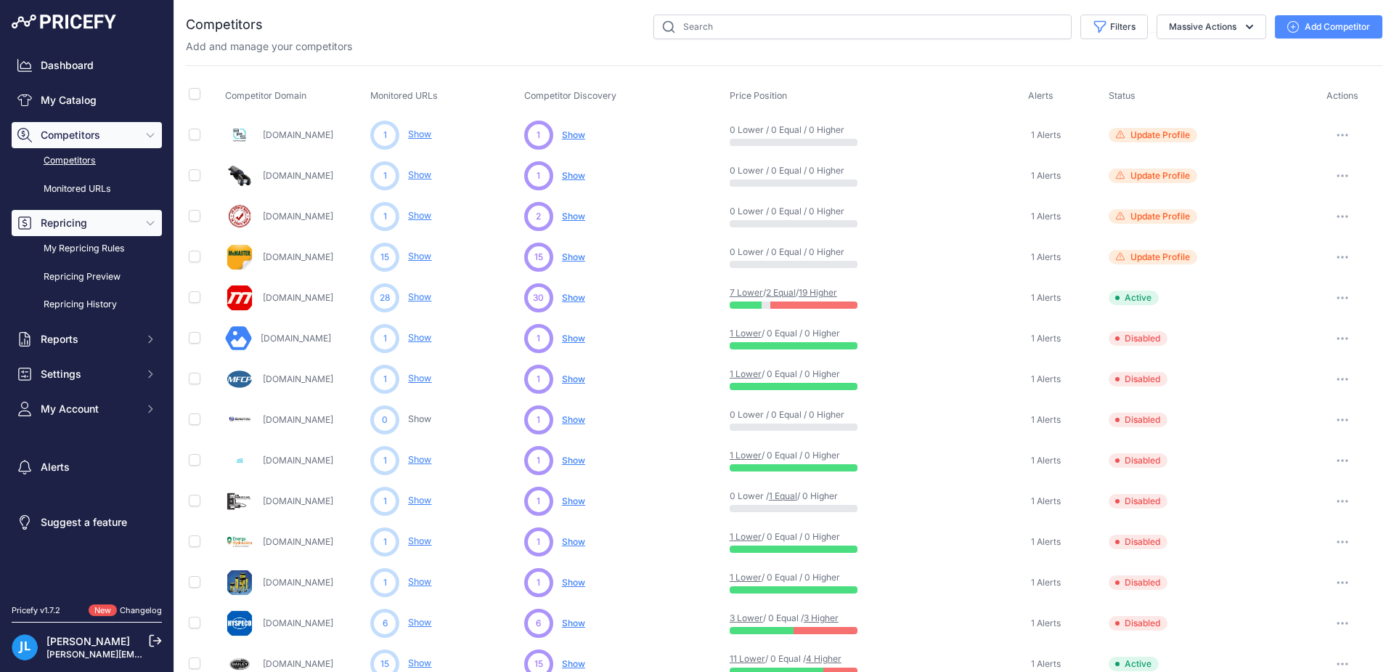
click at [69, 227] on span "Repricing" at bounding box center [88, 223] width 95 height 15
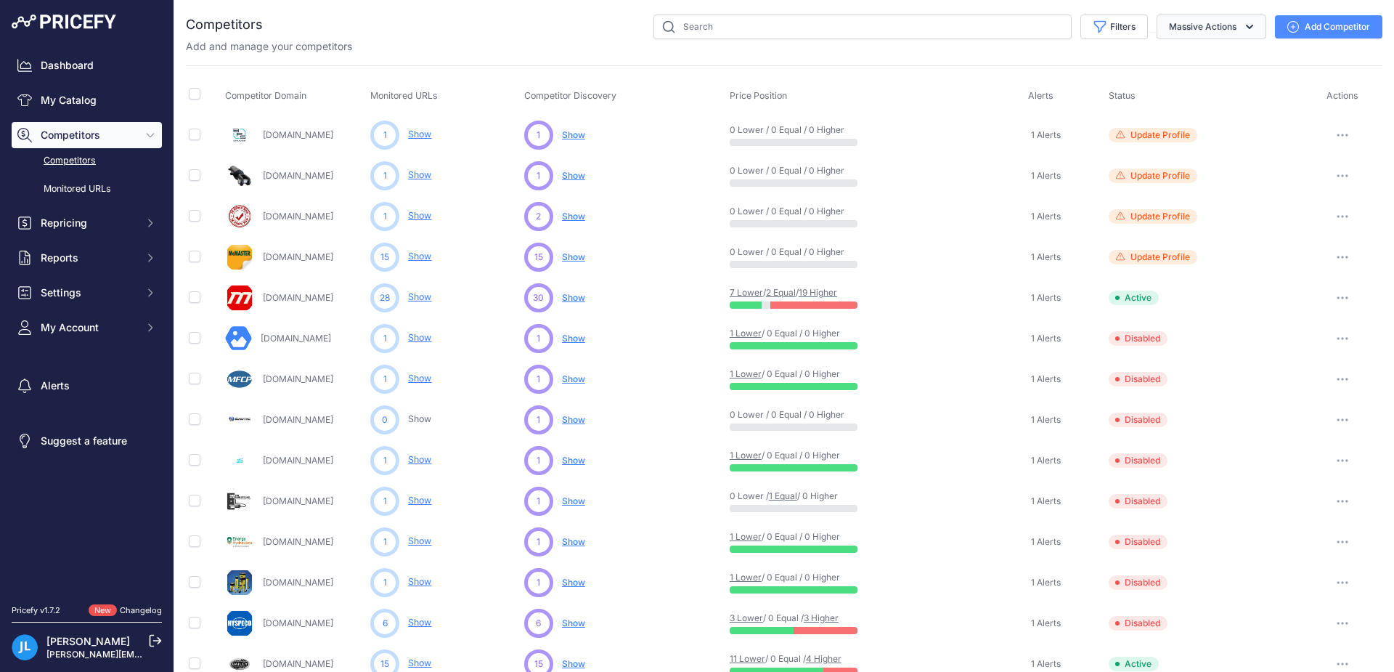
click at [1242, 25] on icon "button" at bounding box center [1249, 27] width 15 height 15
click at [1302, 28] on button "Add Competitor" at bounding box center [1328, 26] width 107 height 23
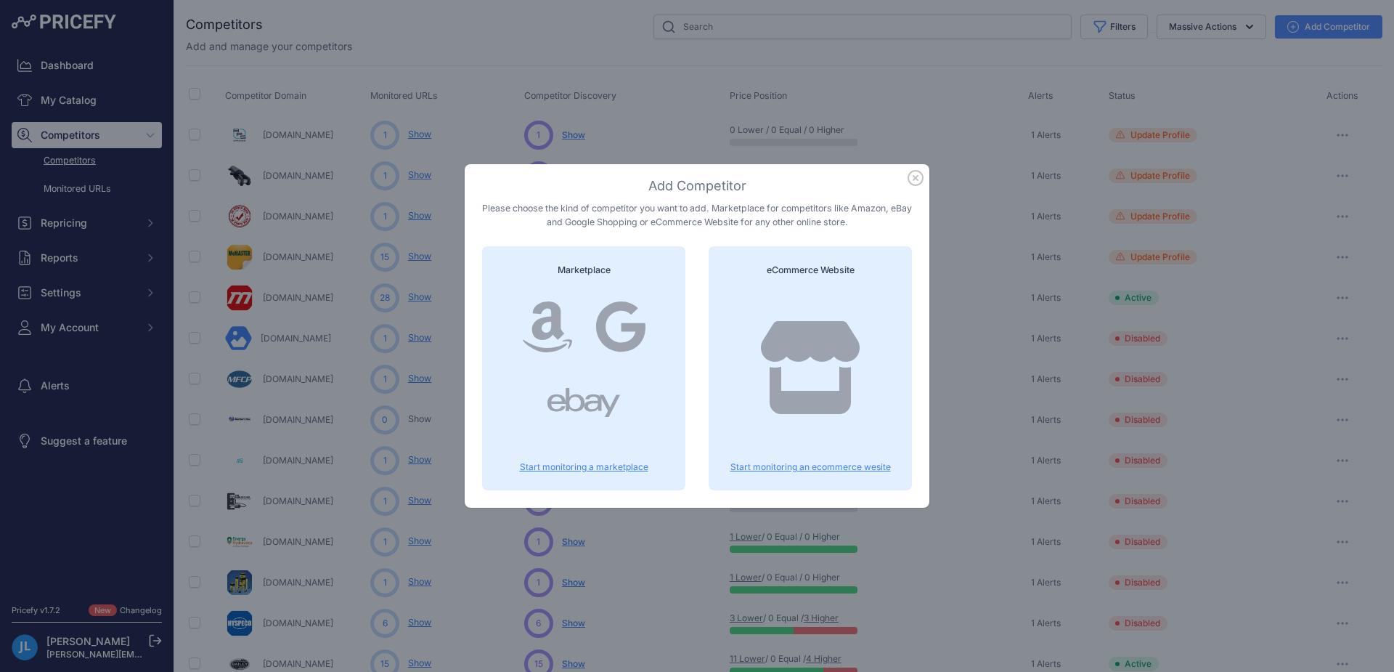
click at [620, 360] on div at bounding box center [620, 327] width 73 height 70
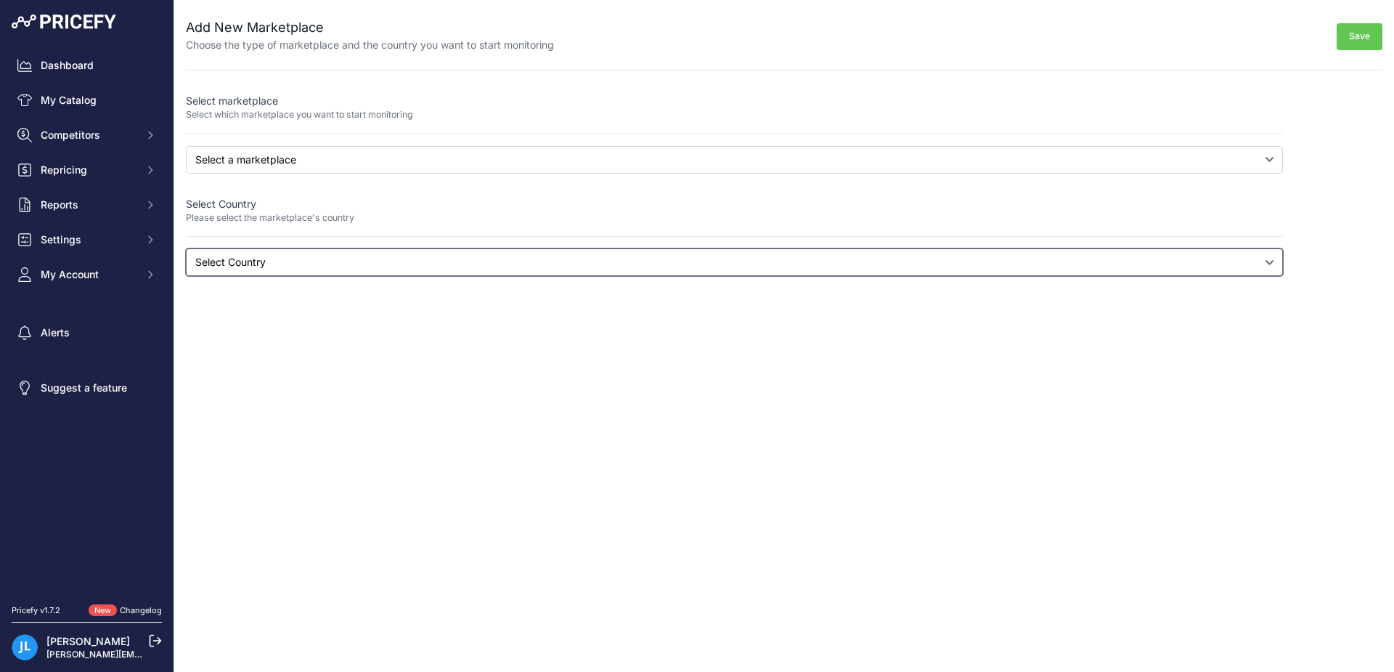
click at [1267, 261] on select "Select Country" at bounding box center [734, 262] width 1097 height 28
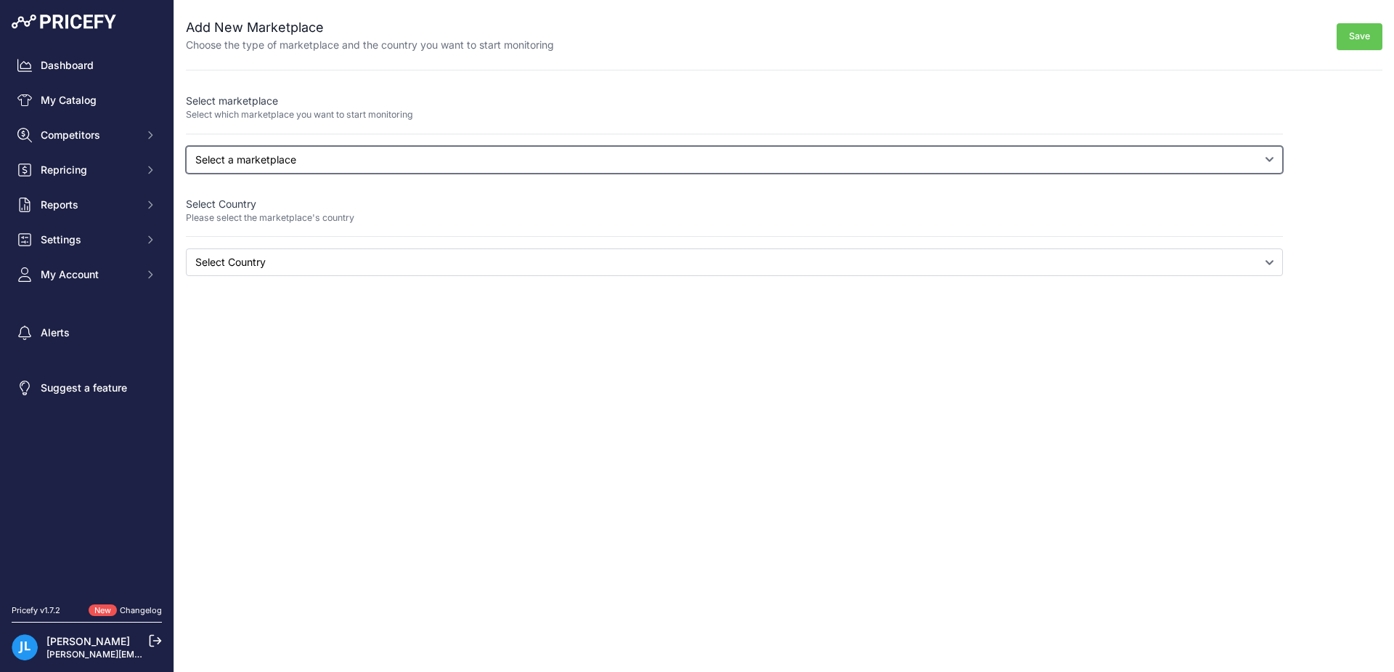
click at [1268, 163] on select "Select a marketplace Amazon Google Shopping" at bounding box center [734, 160] width 1097 height 28
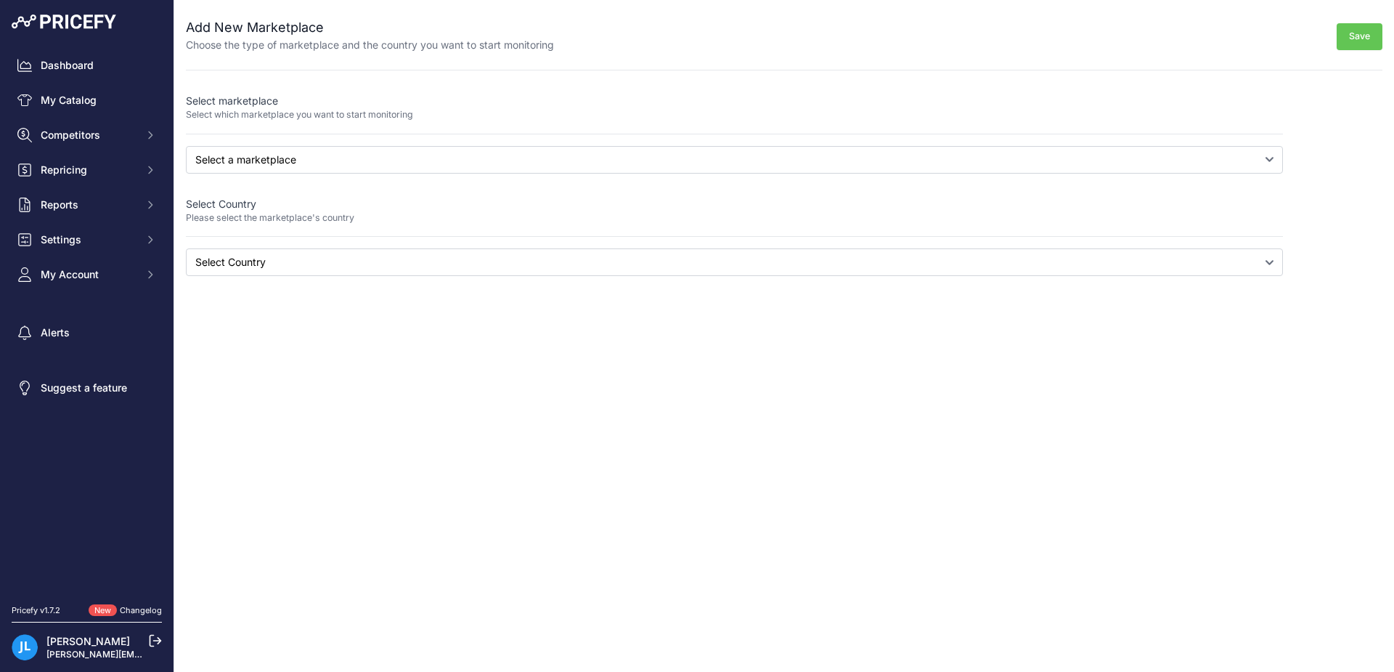
click at [1321, 176] on div "Add New Marketplace Choose the type of marketplace and the country you want to …" at bounding box center [784, 138] width 1196 height 276
click at [74, 66] on link "Dashboard" at bounding box center [87, 65] width 150 height 26
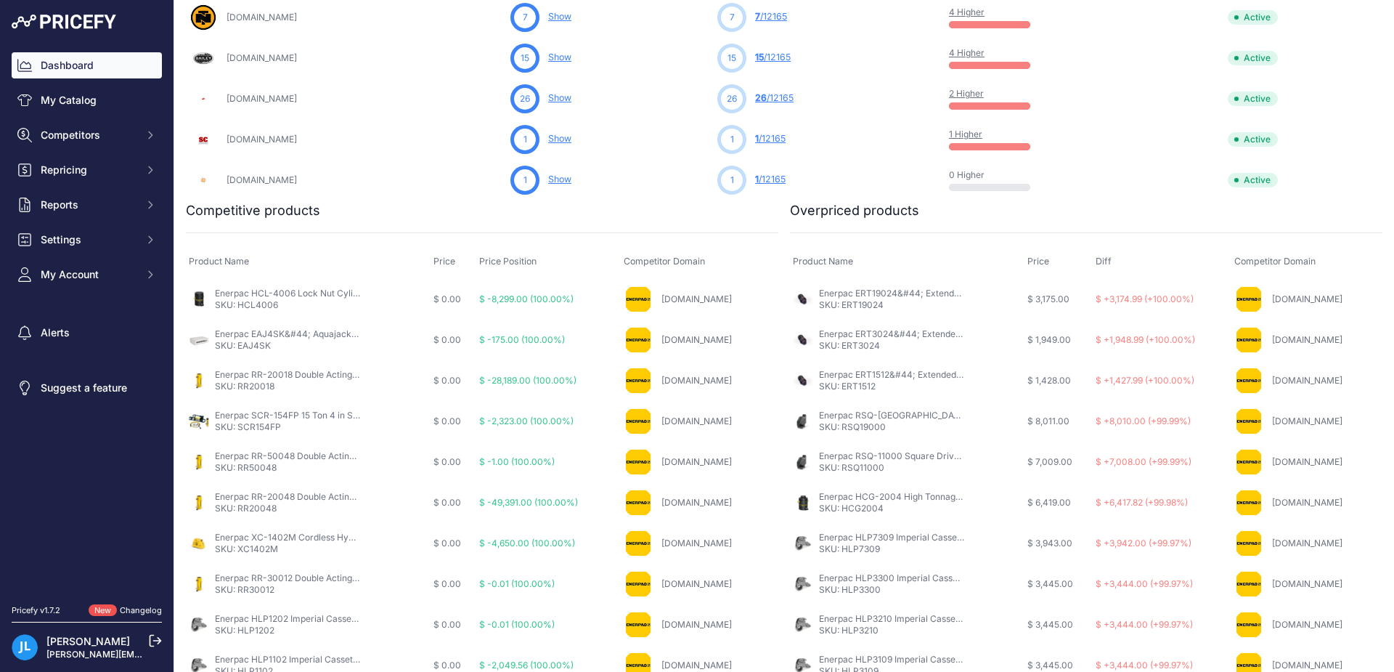
scroll to position [658, 0]
